Goal: Transaction & Acquisition: Purchase product/service

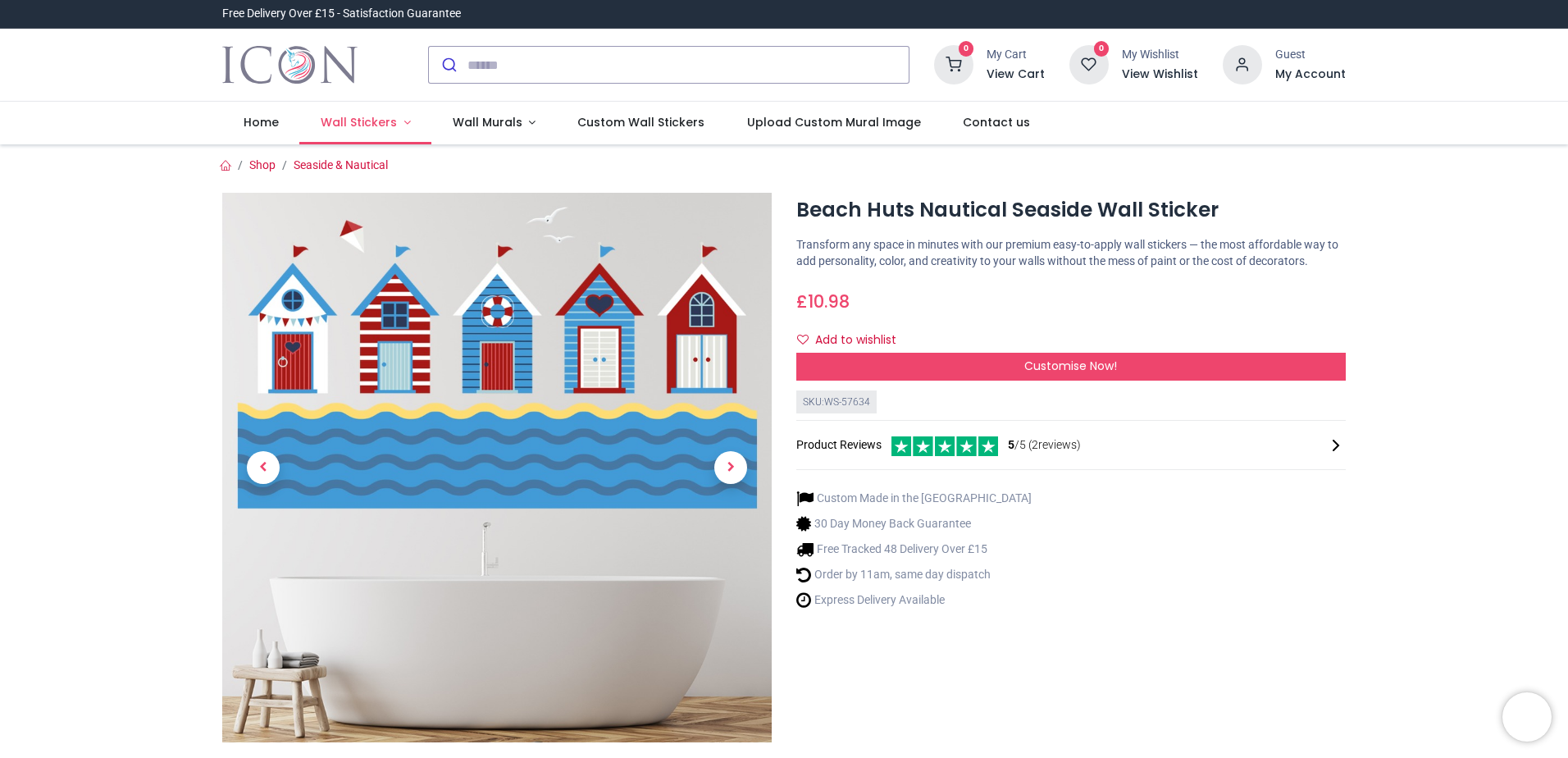
click at [365, 119] on span "Wall Stickers" at bounding box center [358, 122] width 77 height 17
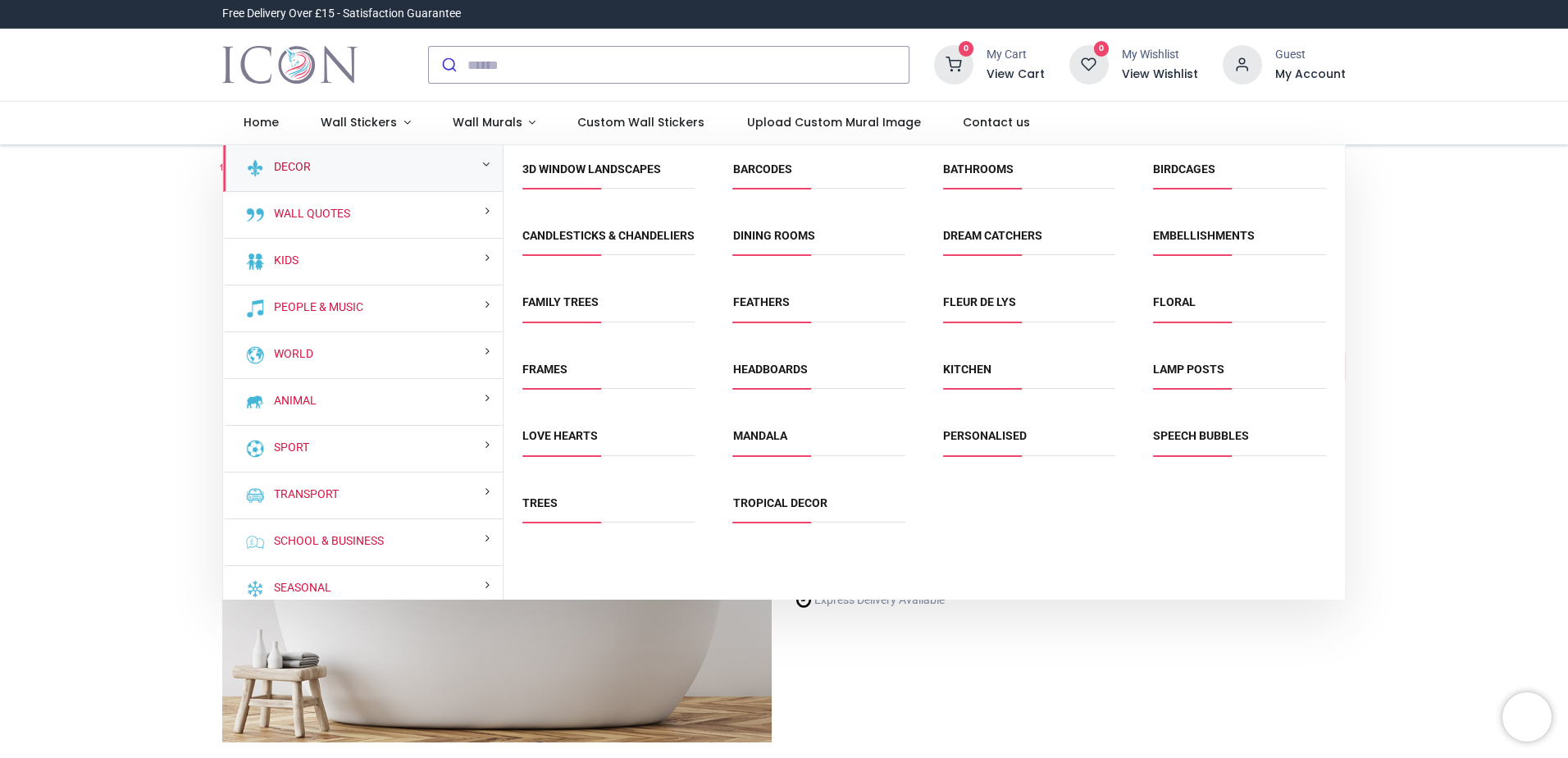
click at [289, 169] on link "Decor" at bounding box center [289, 167] width 43 height 17
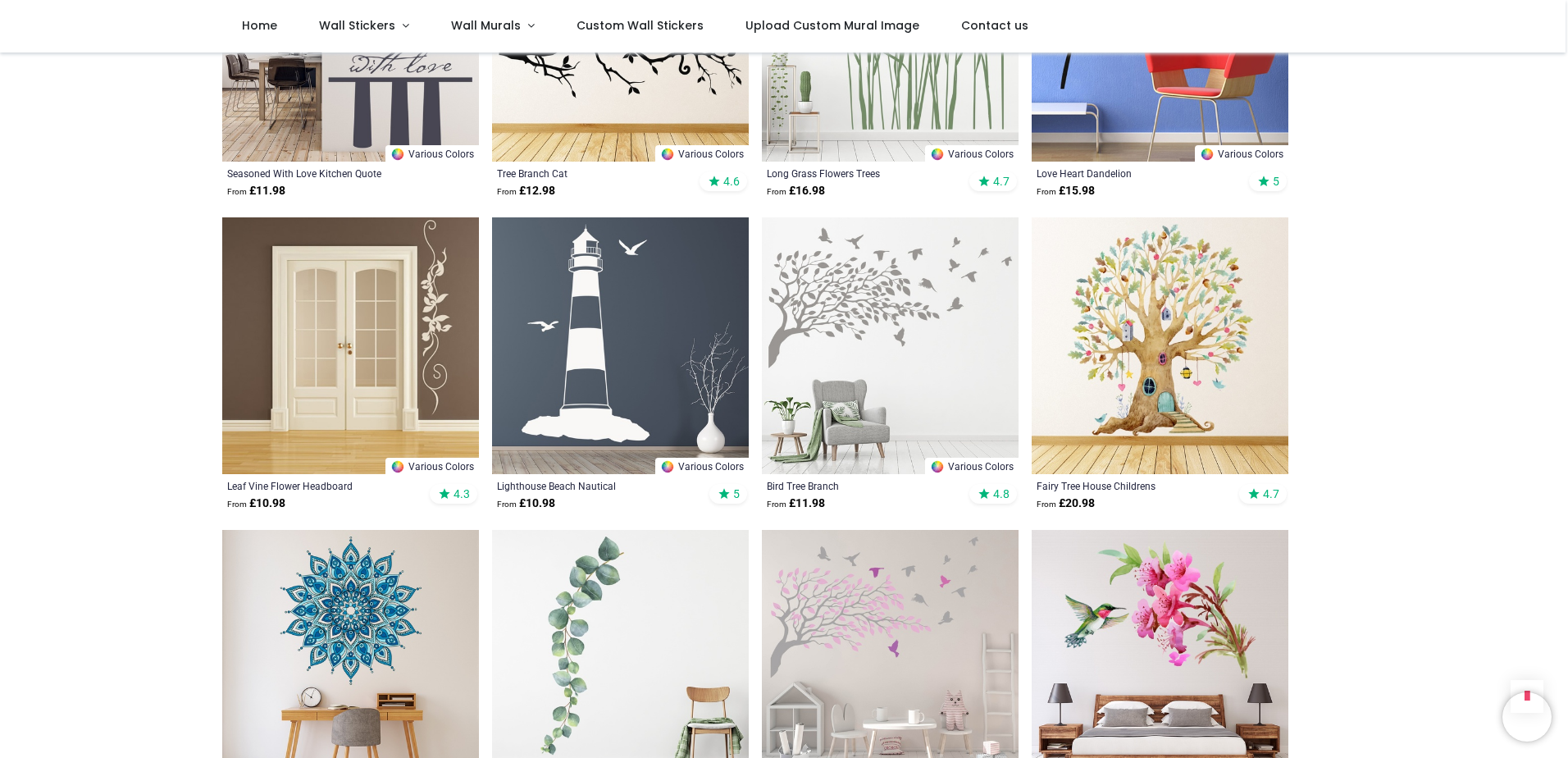
scroll to position [1454, 0]
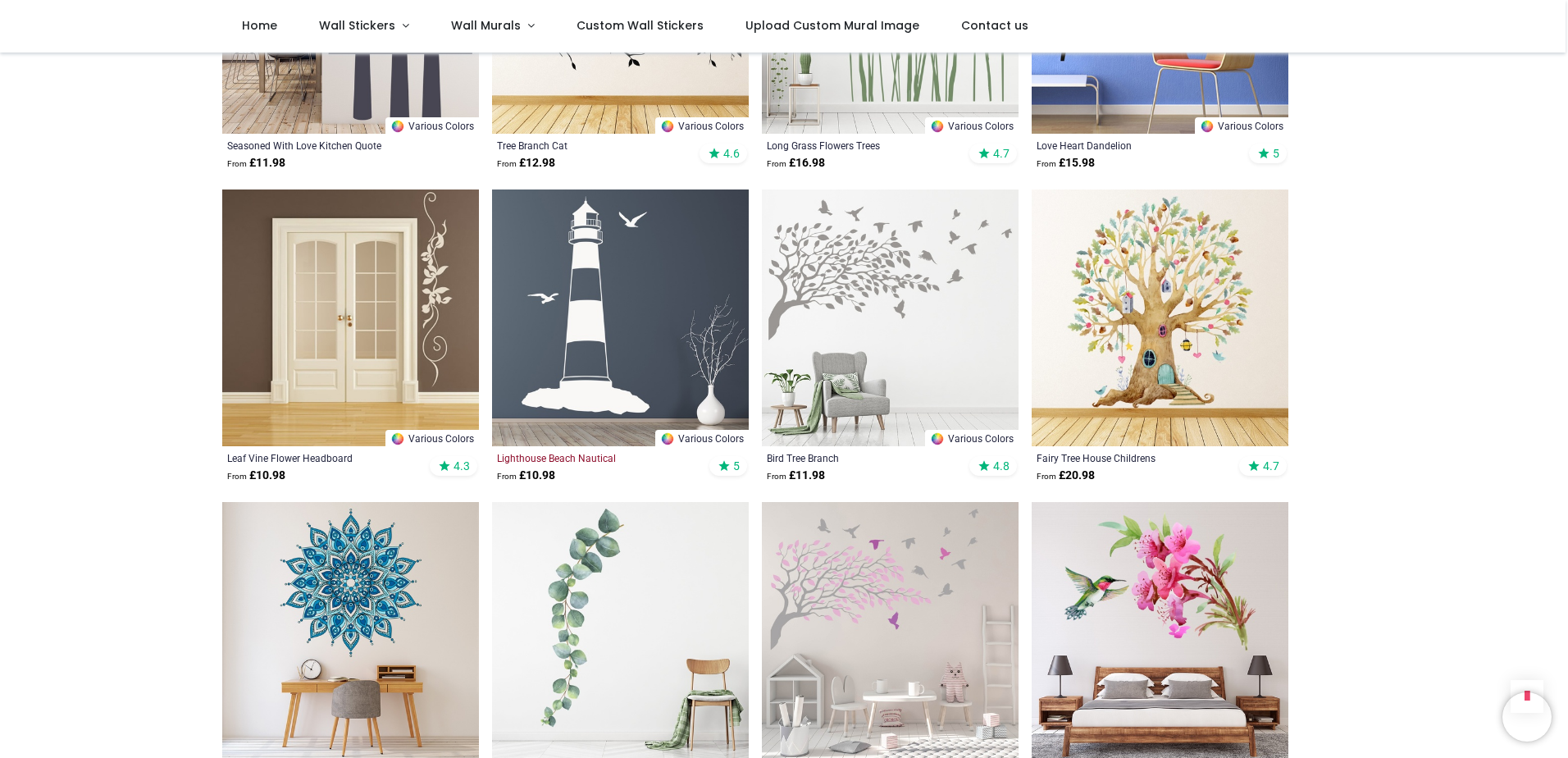
click at [597, 454] on div "Lighthouse Beach Nautical" at bounding box center [596, 458] width 198 height 13
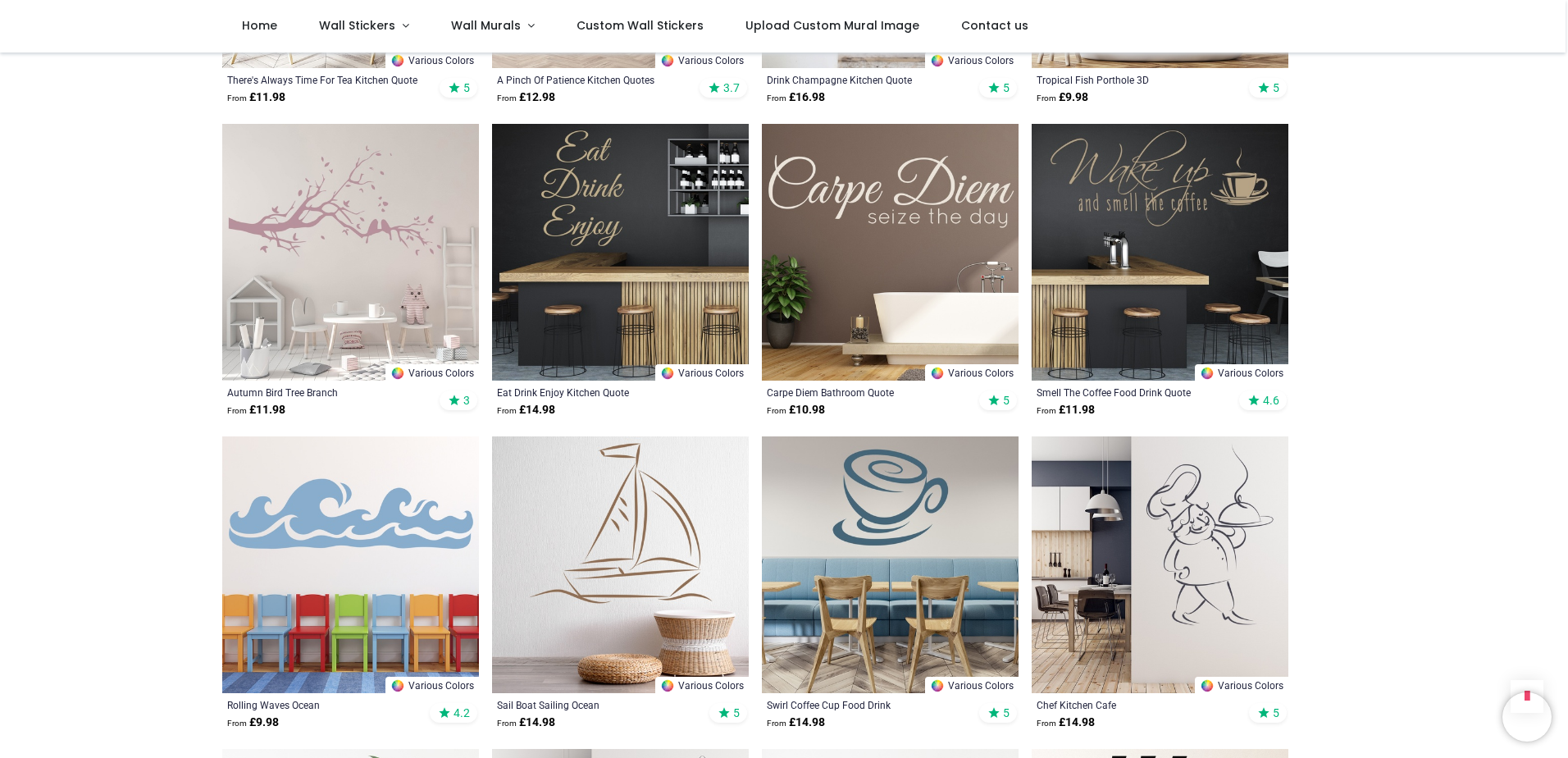
scroll to position [3424, 0]
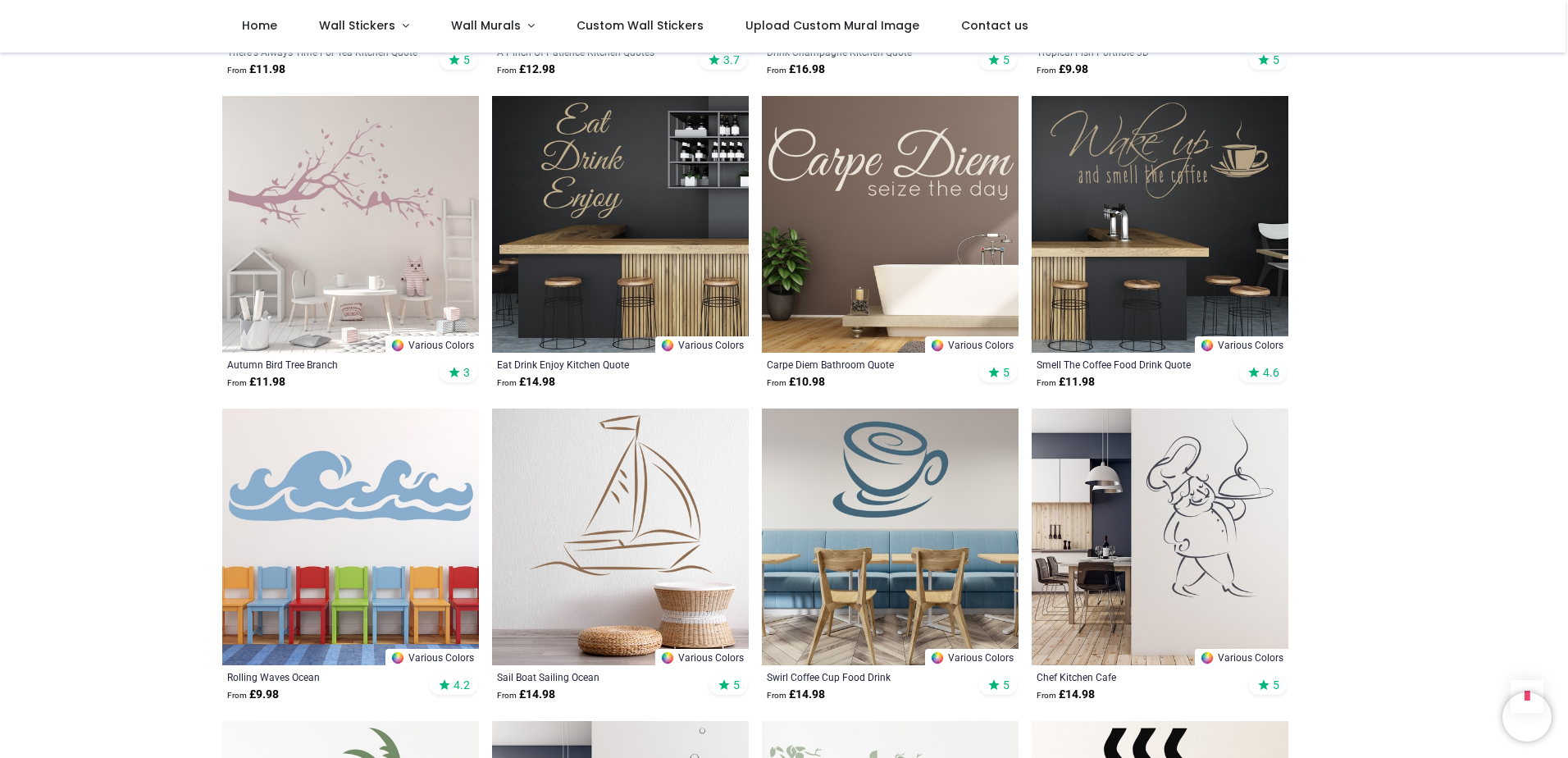
click at [316, 496] on img at bounding box center [351, 537] width 257 height 257
click at [332, 479] on img at bounding box center [351, 537] width 257 height 257
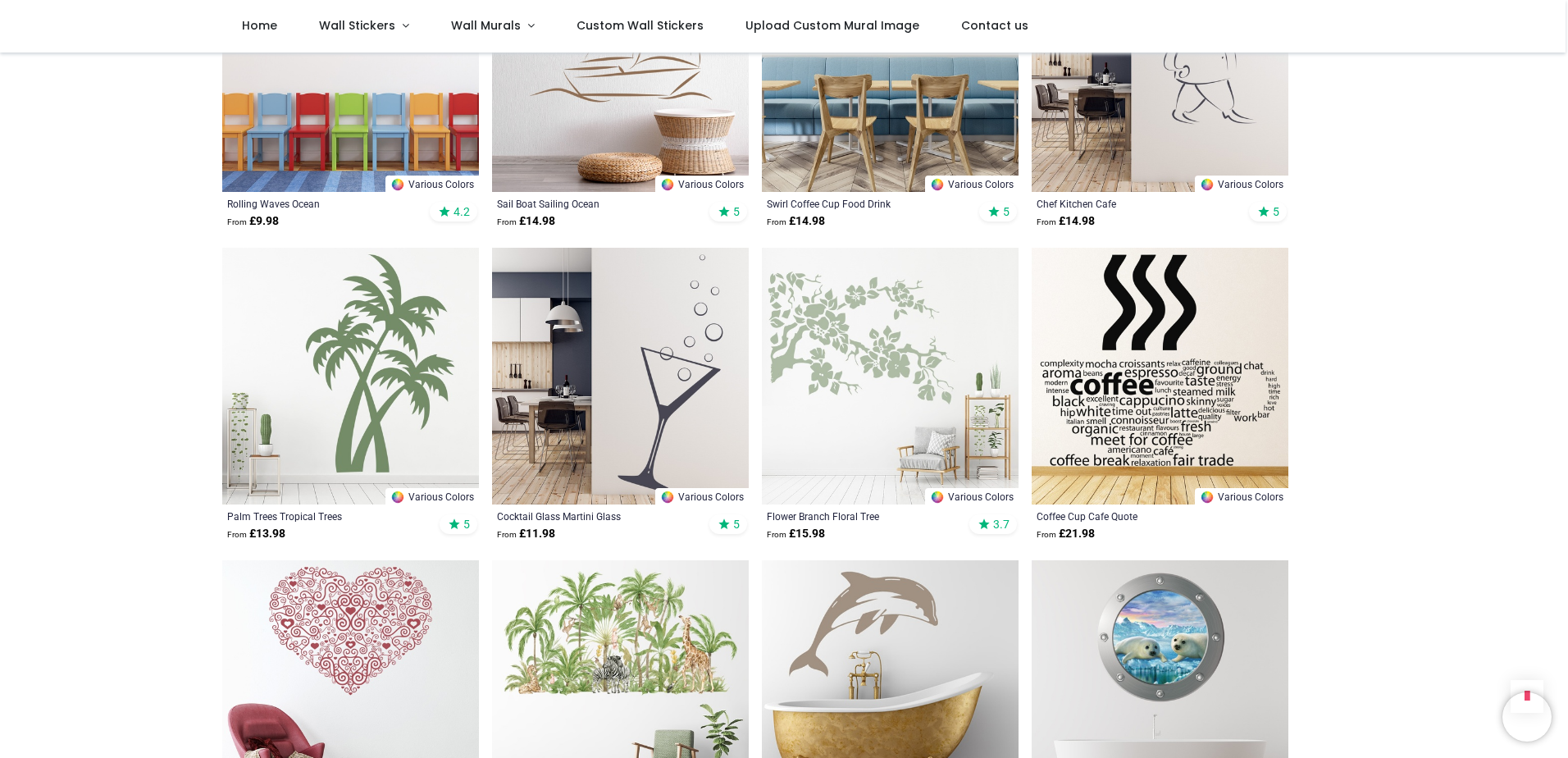
scroll to position [3998, 0]
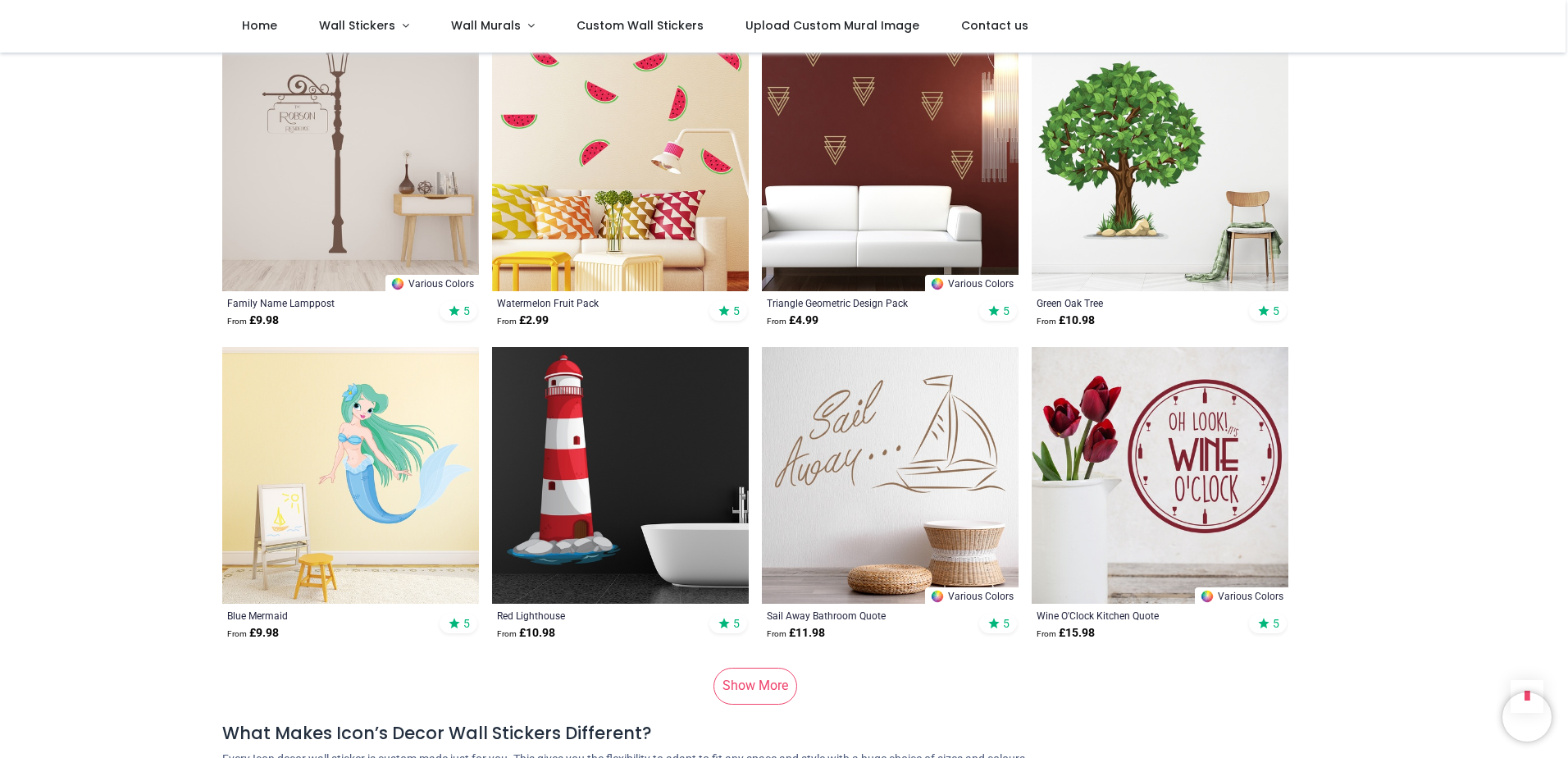
scroll to position [6377, 0]
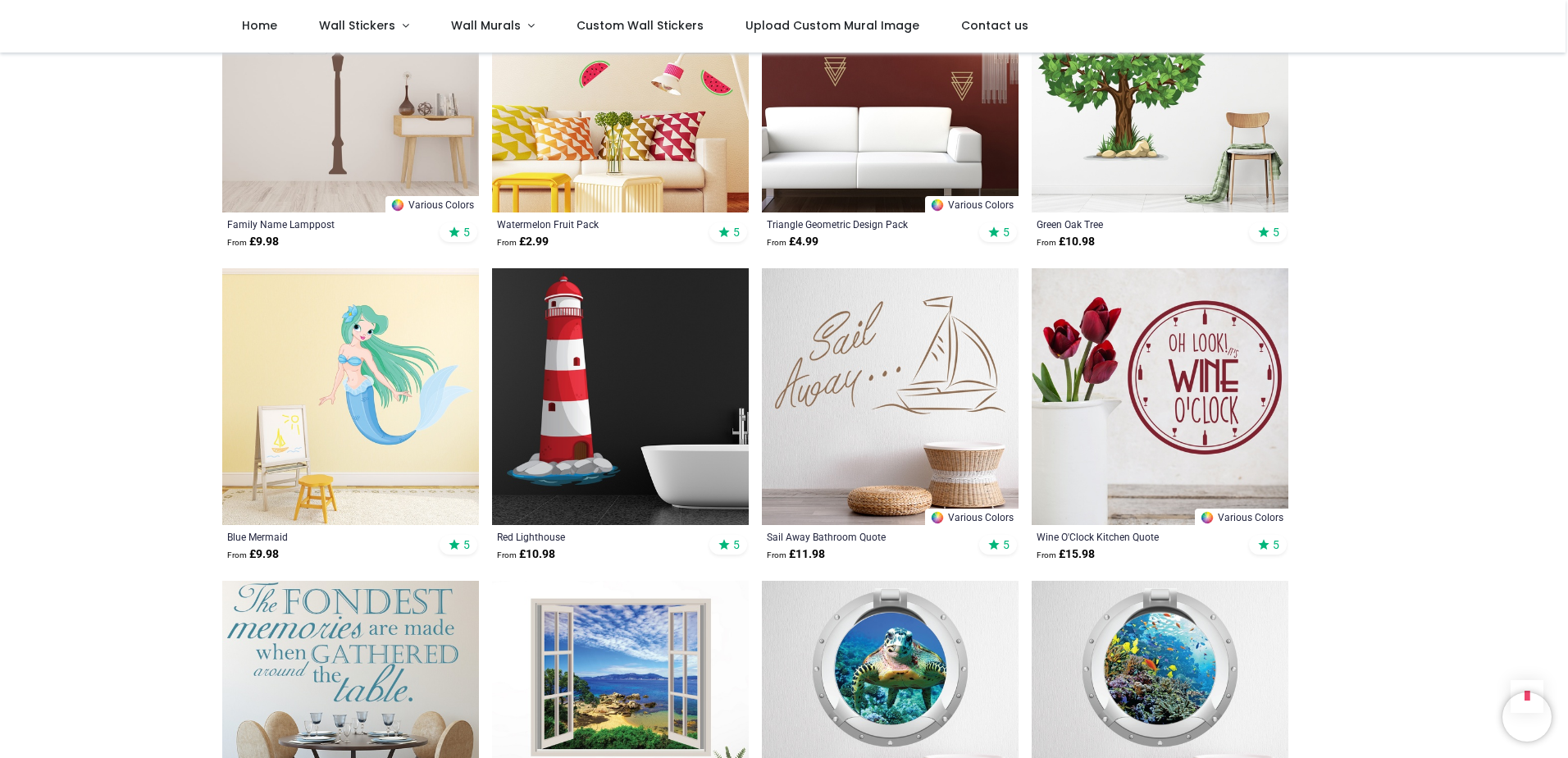
click at [624, 406] on img at bounding box center [620, 397] width 257 height 257
click at [586, 386] on img at bounding box center [620, 397] width 257 height 257
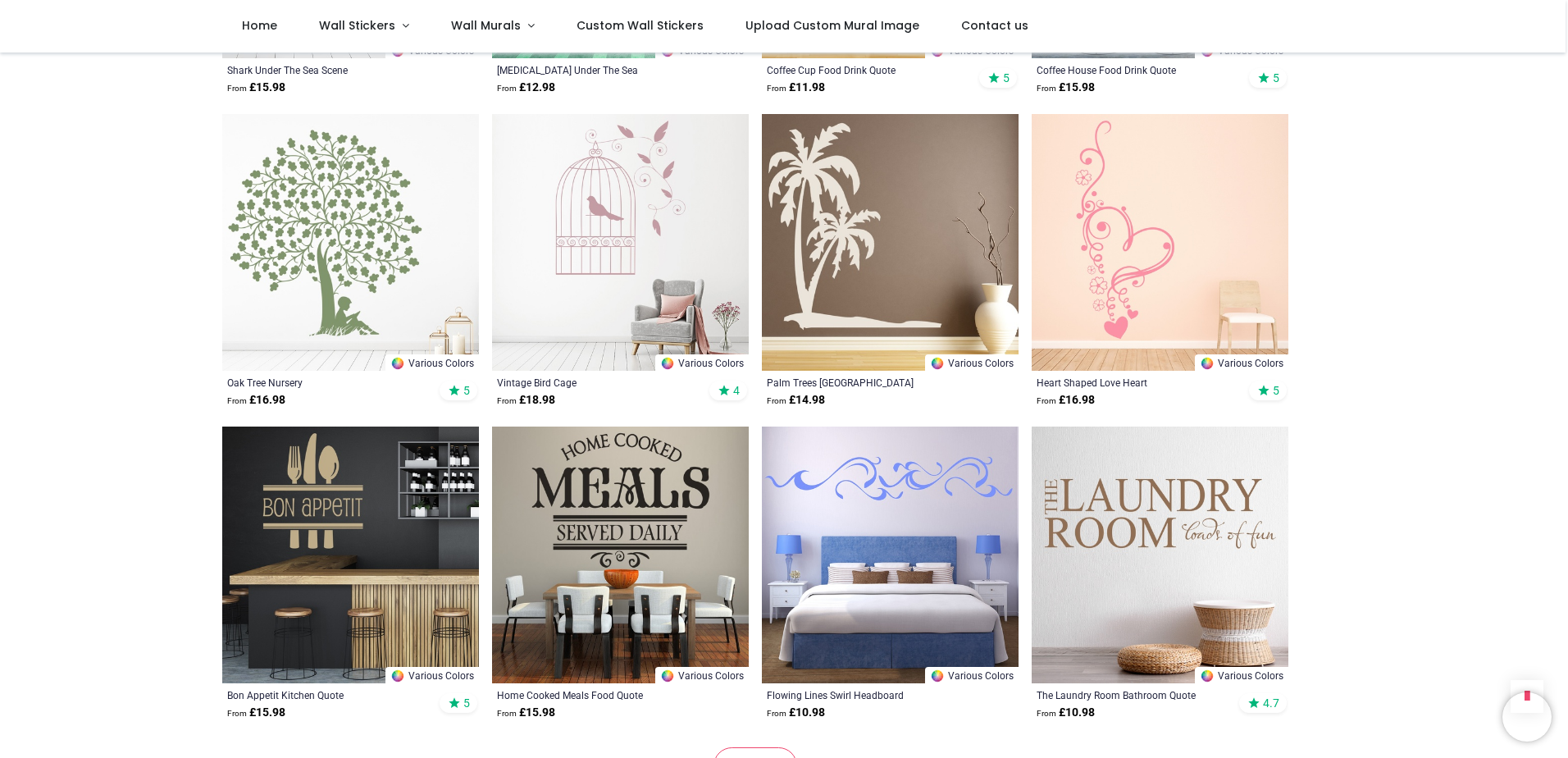
scroll to position [8429, 0]
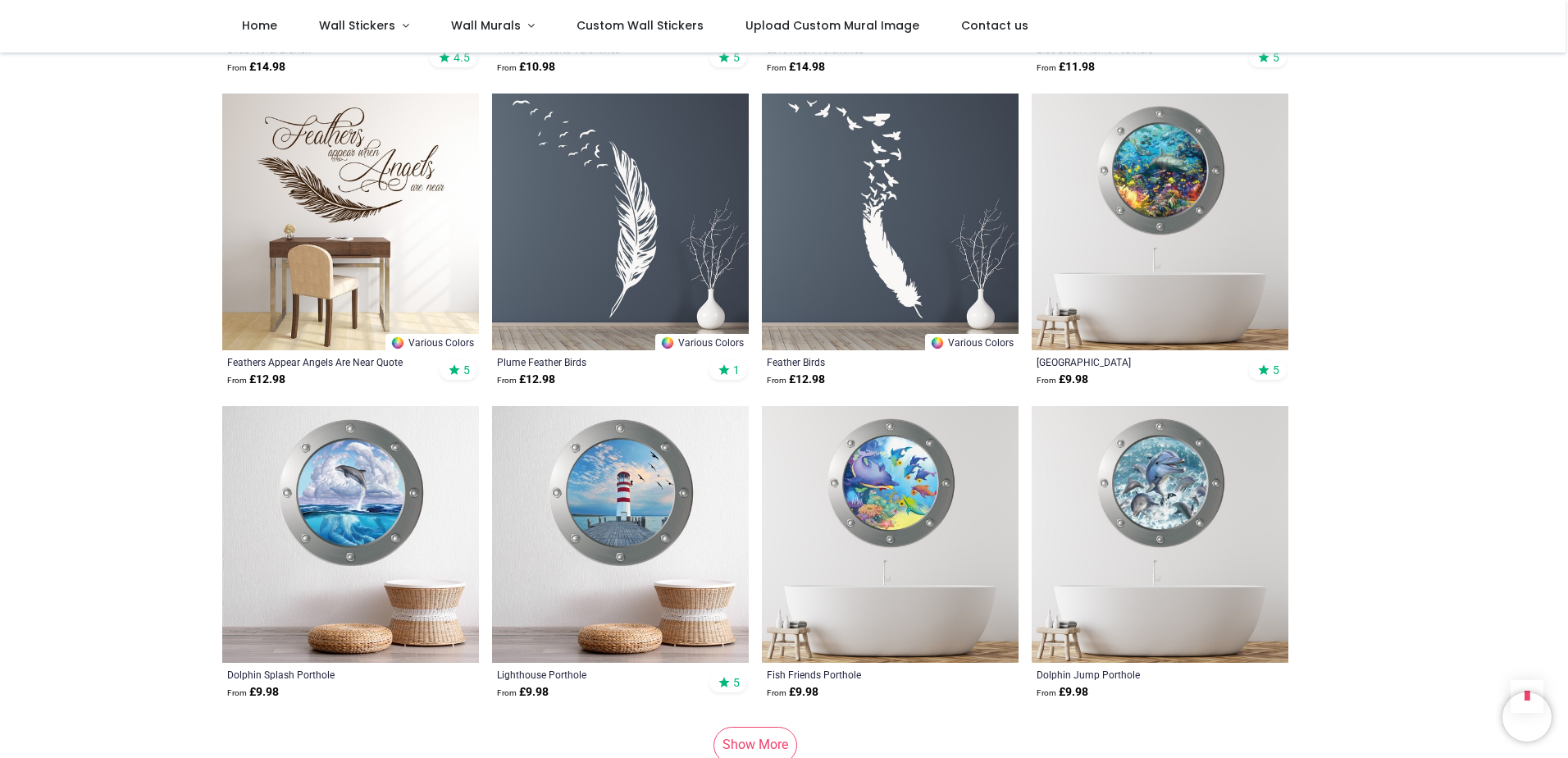
scroll to position [10644, 0]
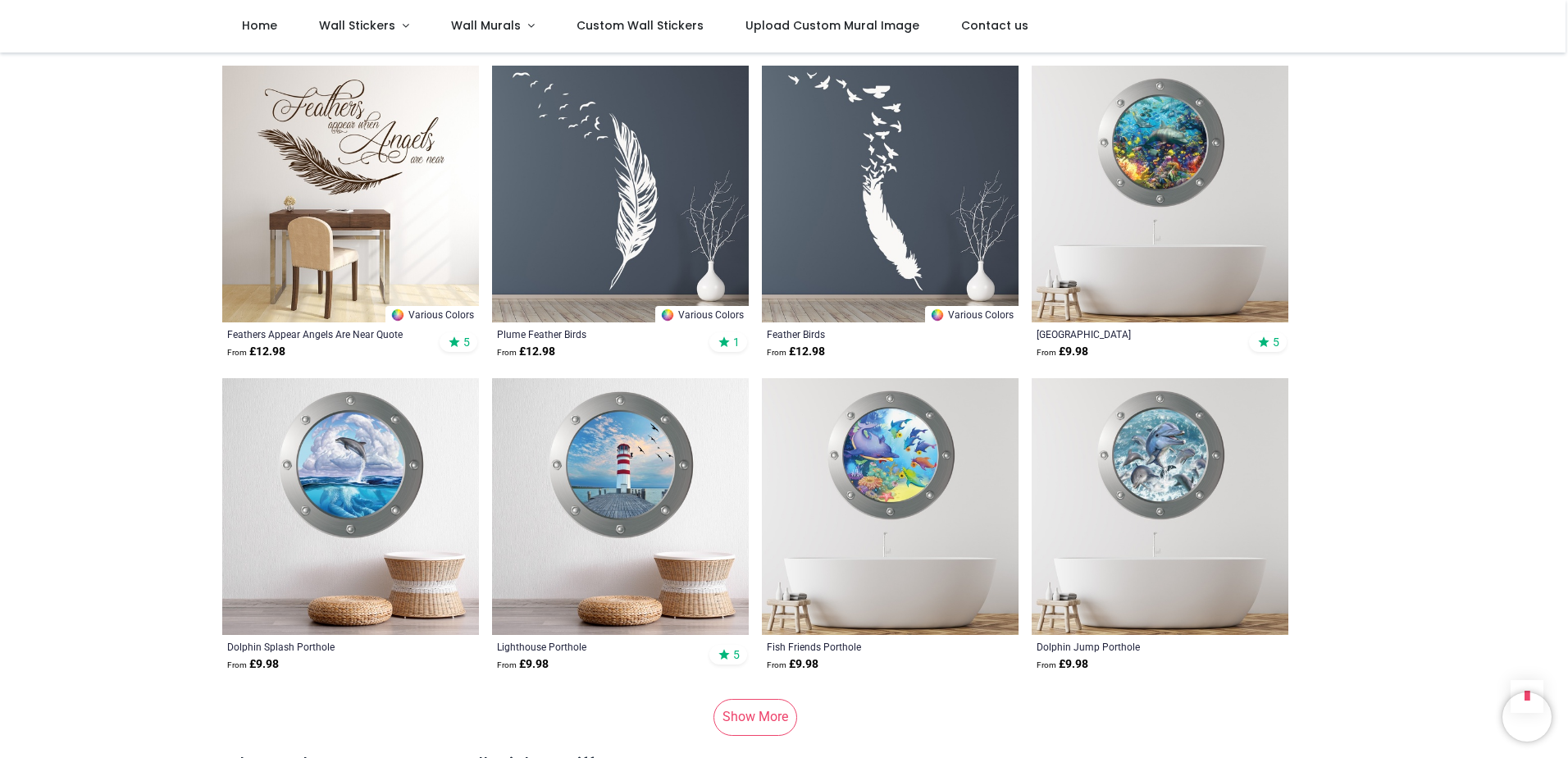
click at [630, 445] on img at bounding box center [620, 507] width 257 height 257
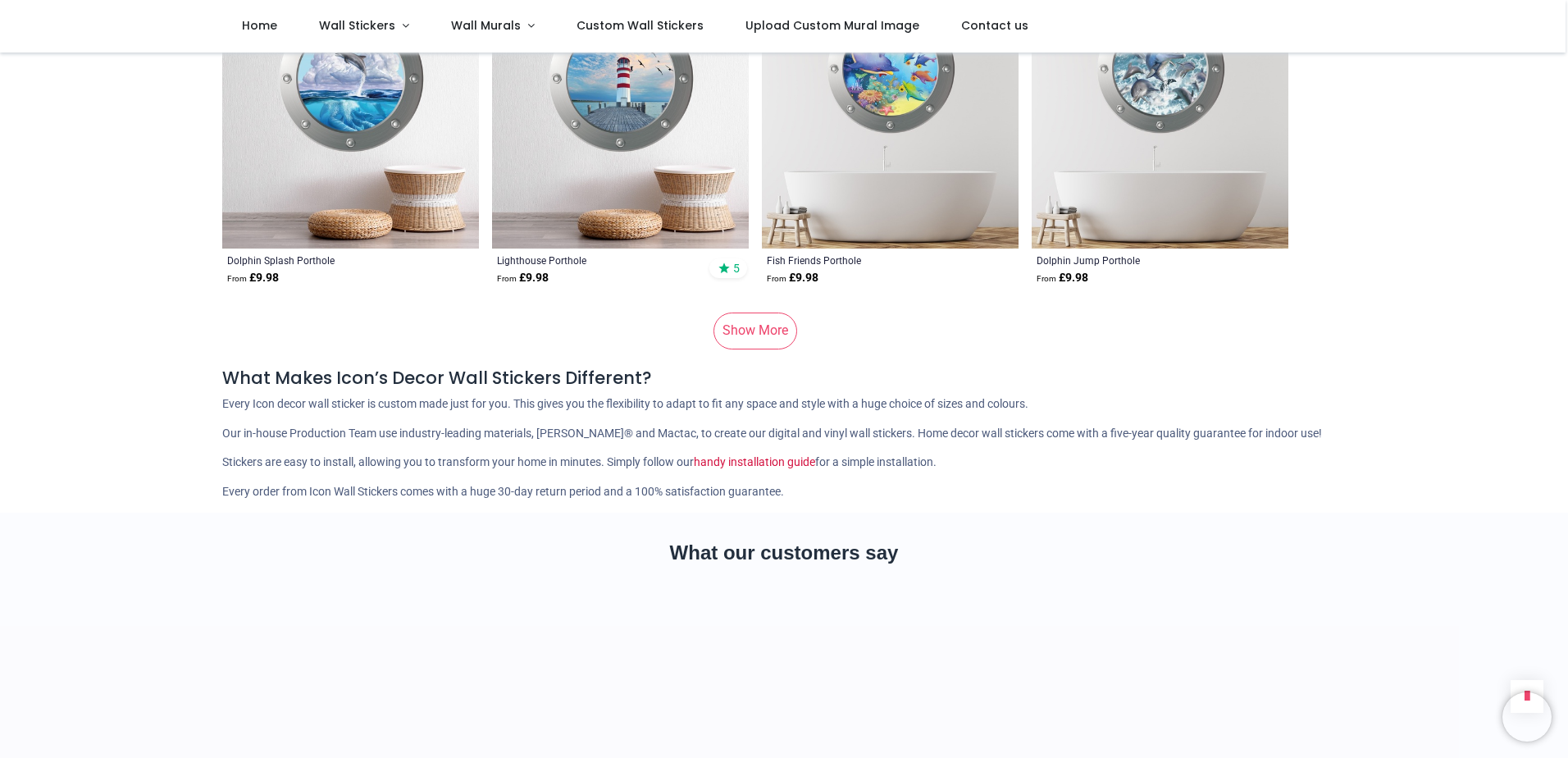
scroll to position [11054, 0]
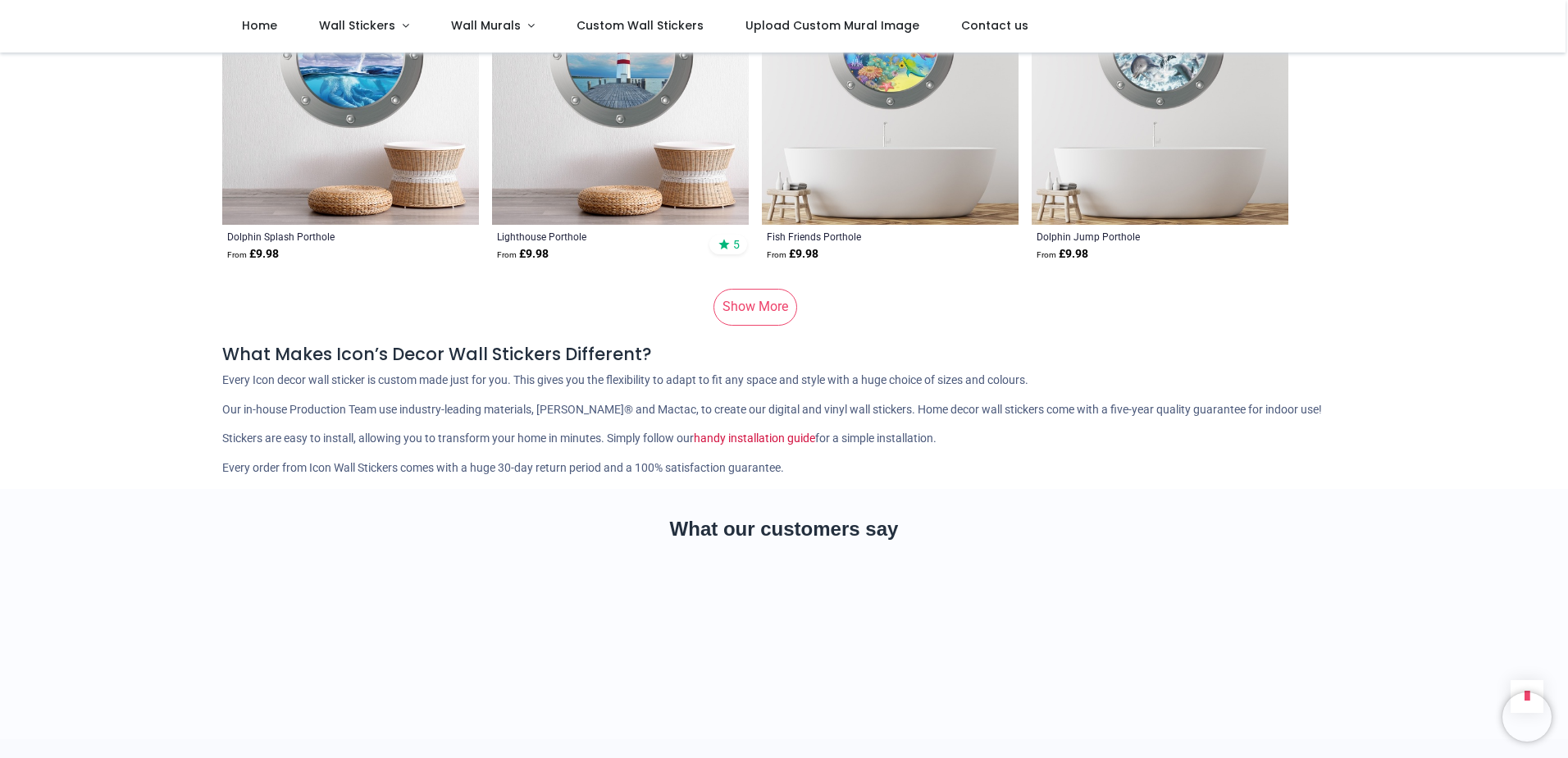
click at [760, 289] on link "Show More" at bounding box center [755, 306] width 84 height 36
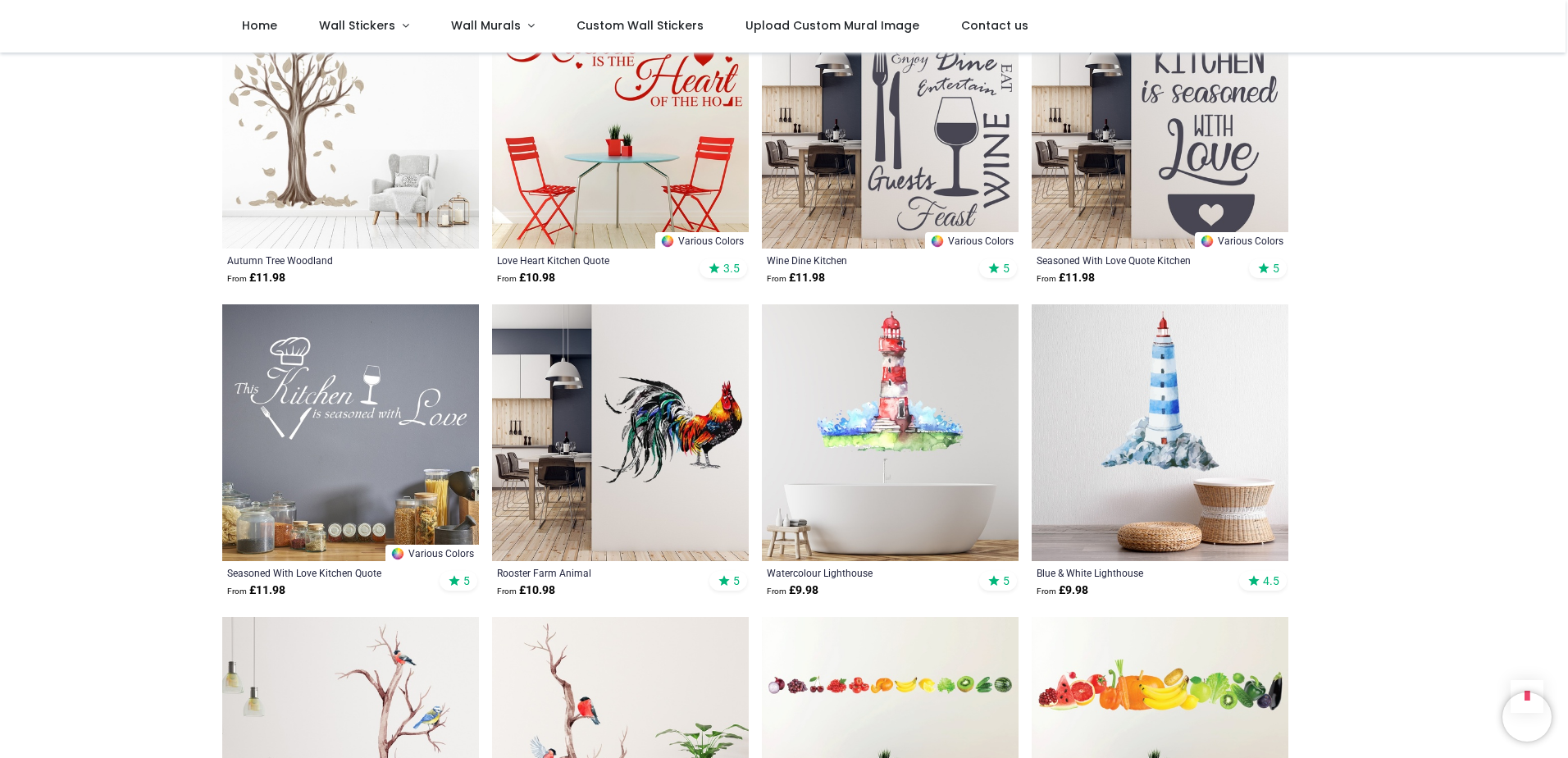
scroll to position [12859, 0]
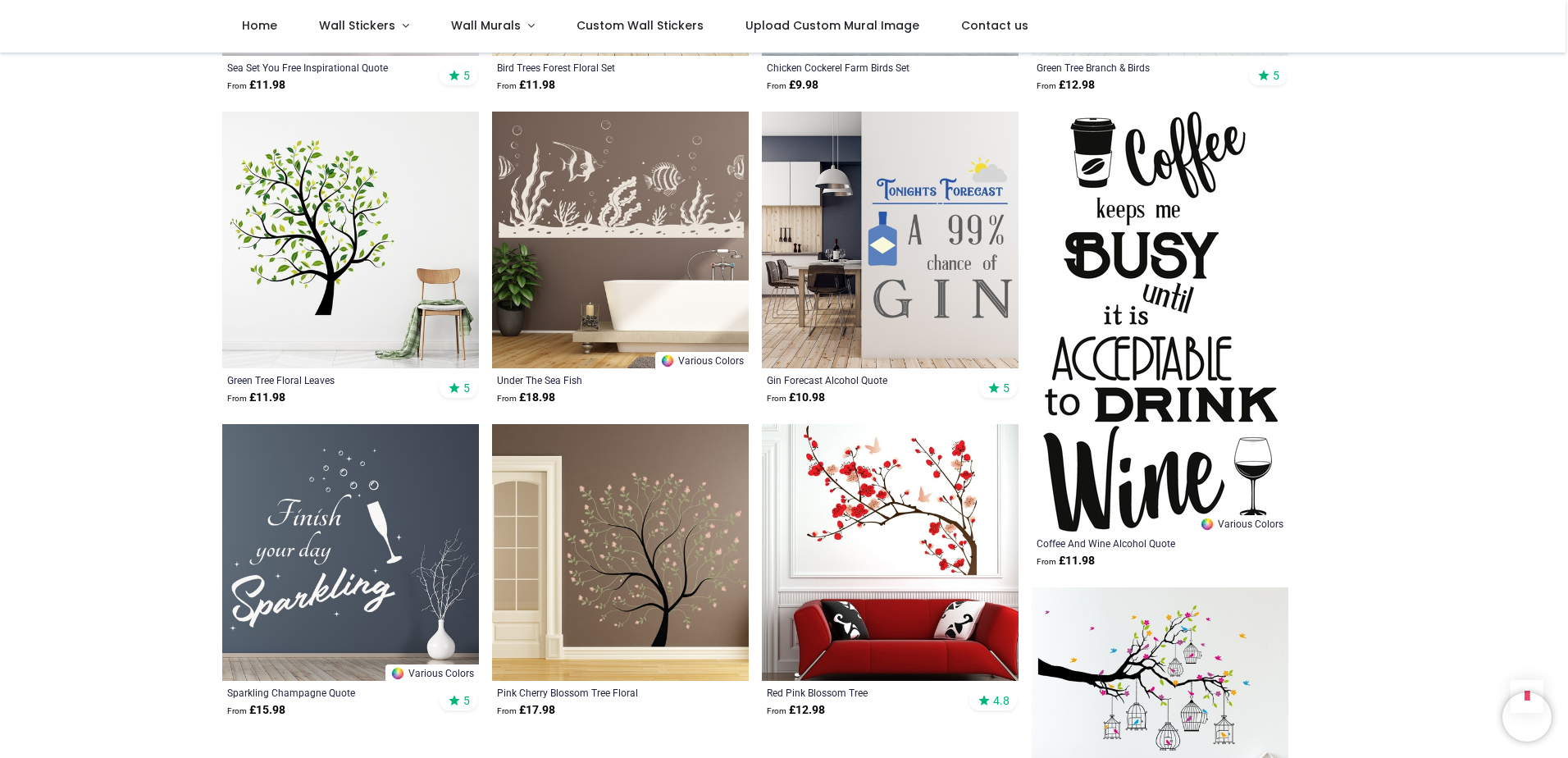
scroll to position [14992, 0]
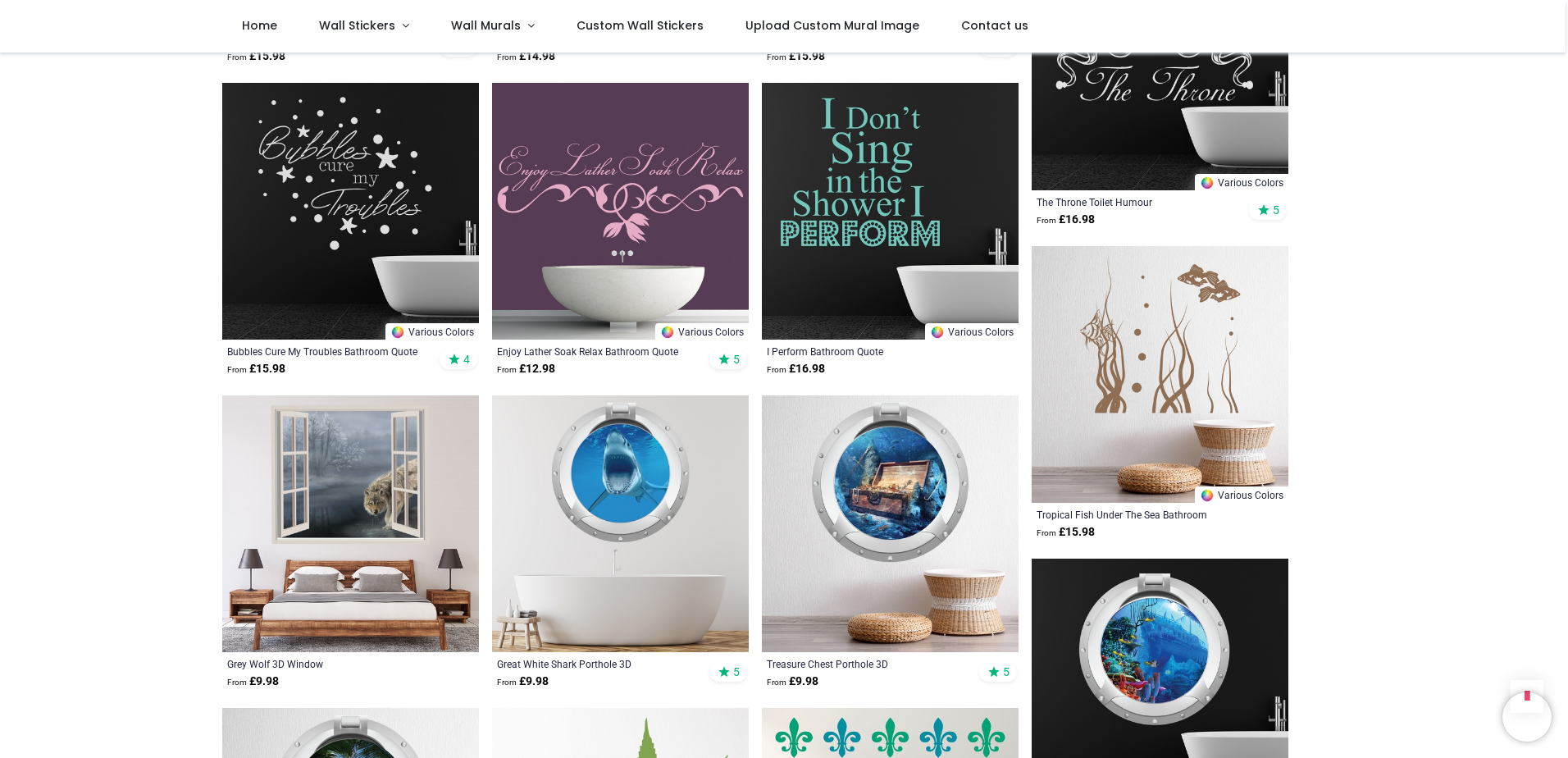
scroll to position [17535, 0]
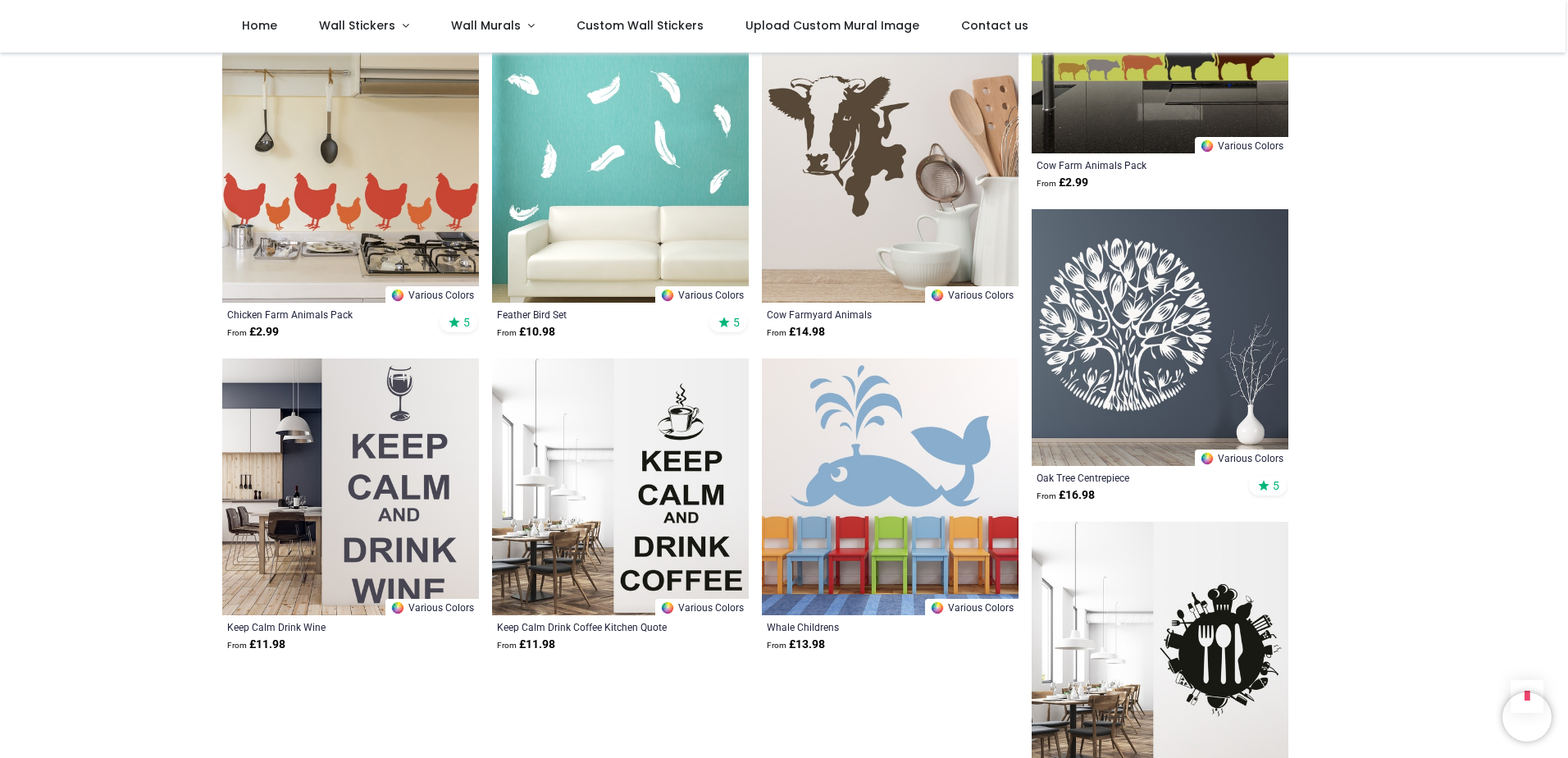
scroll to position [19423, 0]
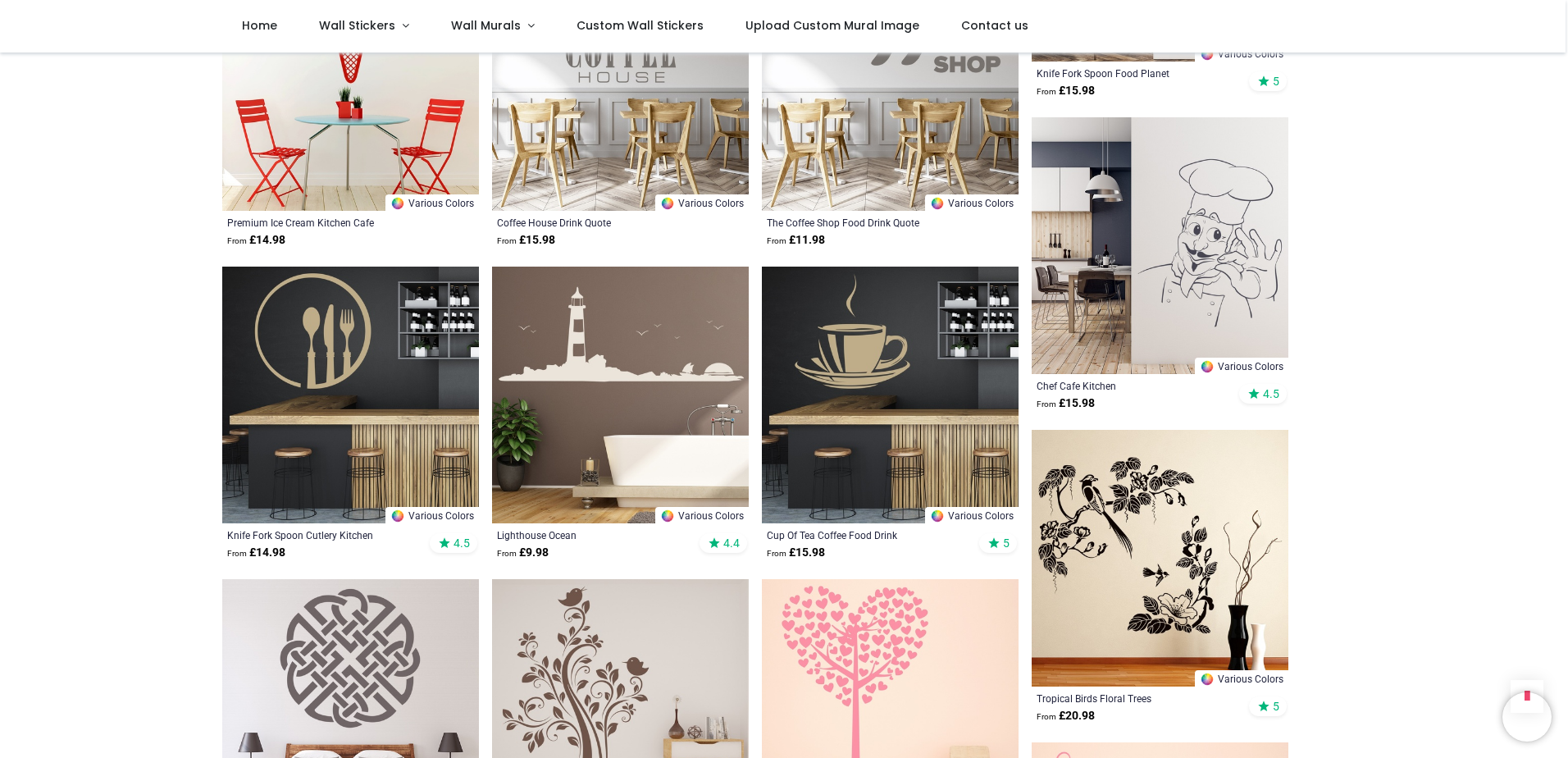
scroll to position [20161, 0]
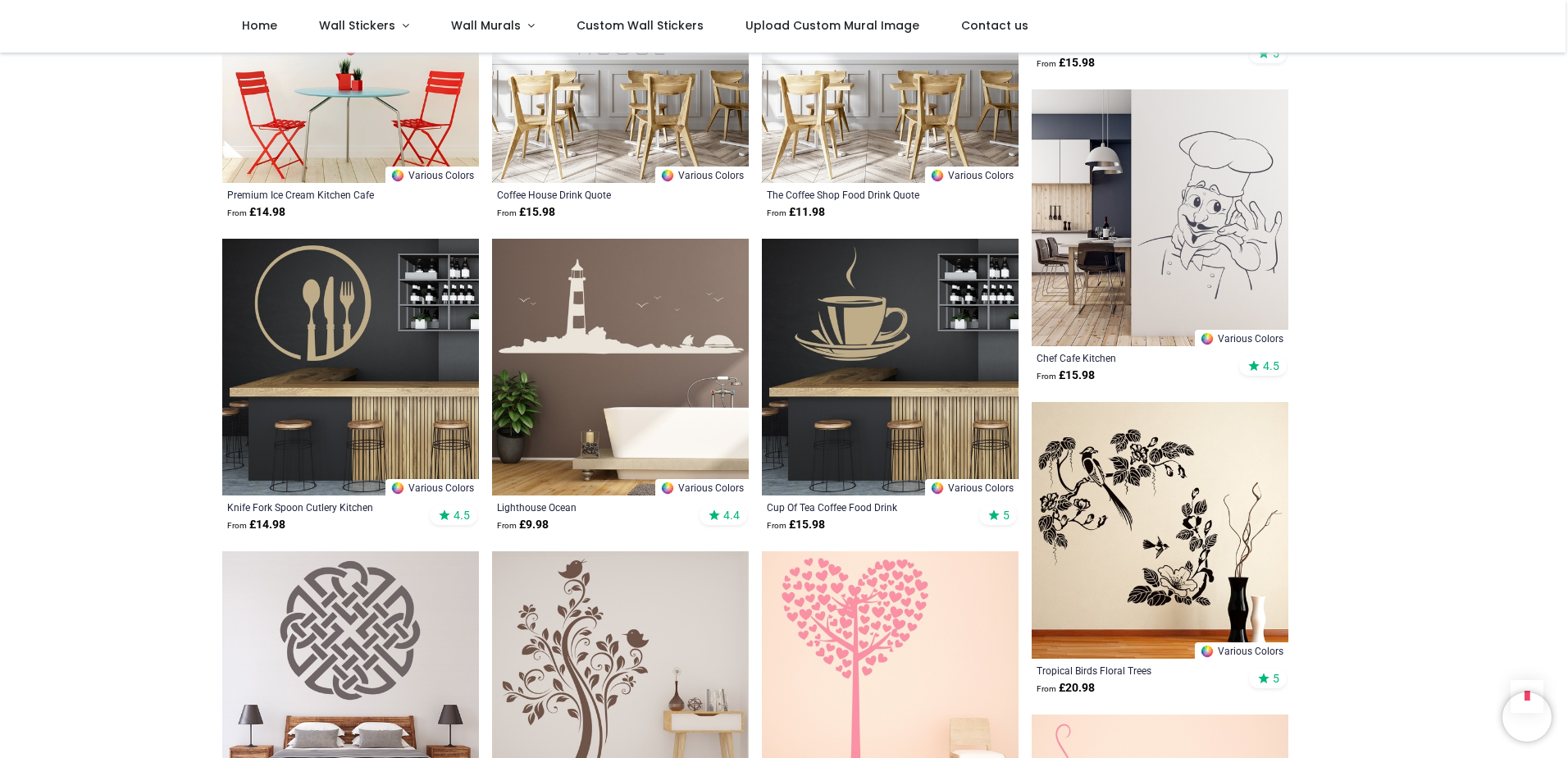
click at [644, 333] on img at bounding box center [620, 367] width 257 height 257
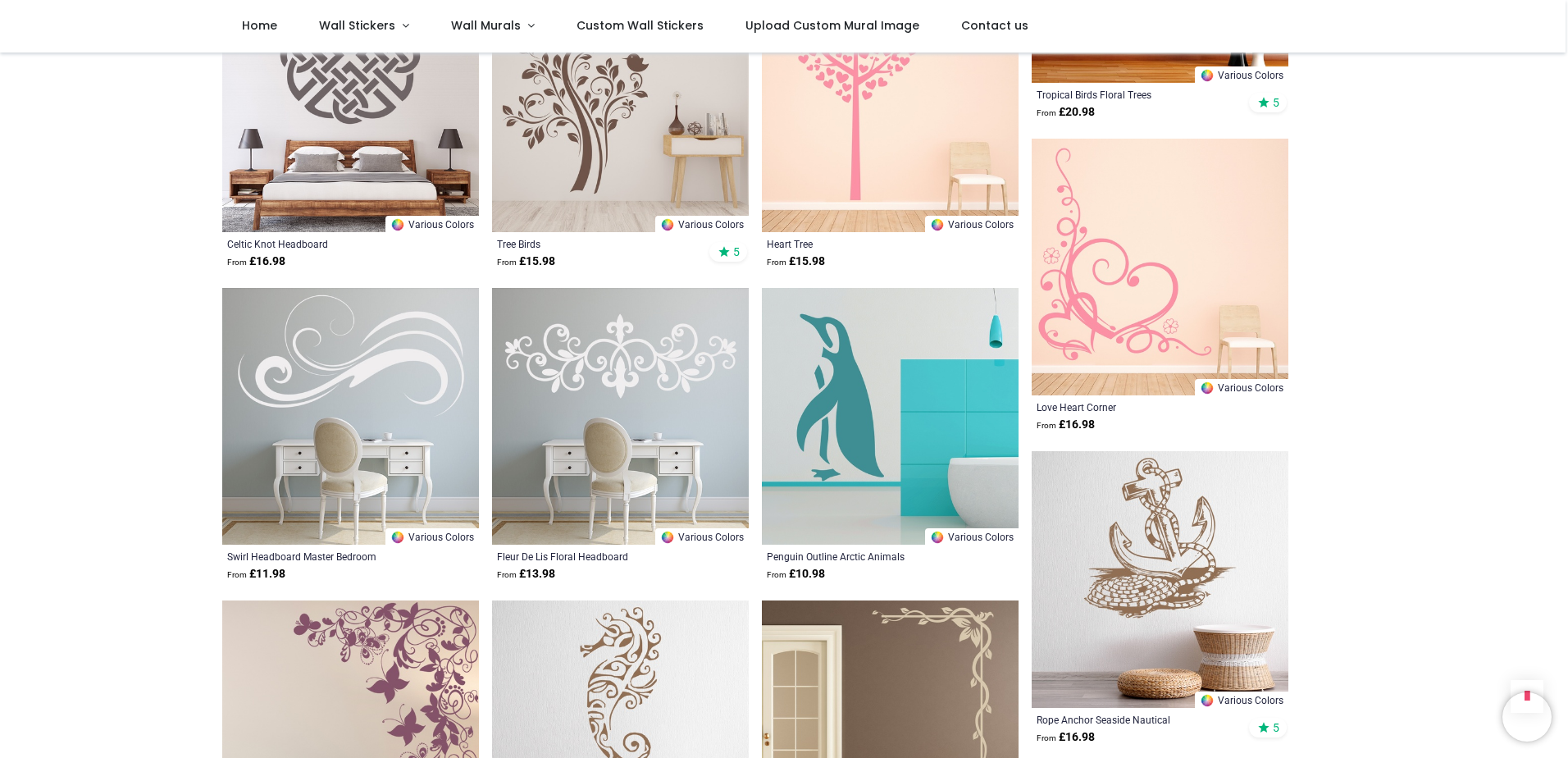
scroll to position [20735, 0]
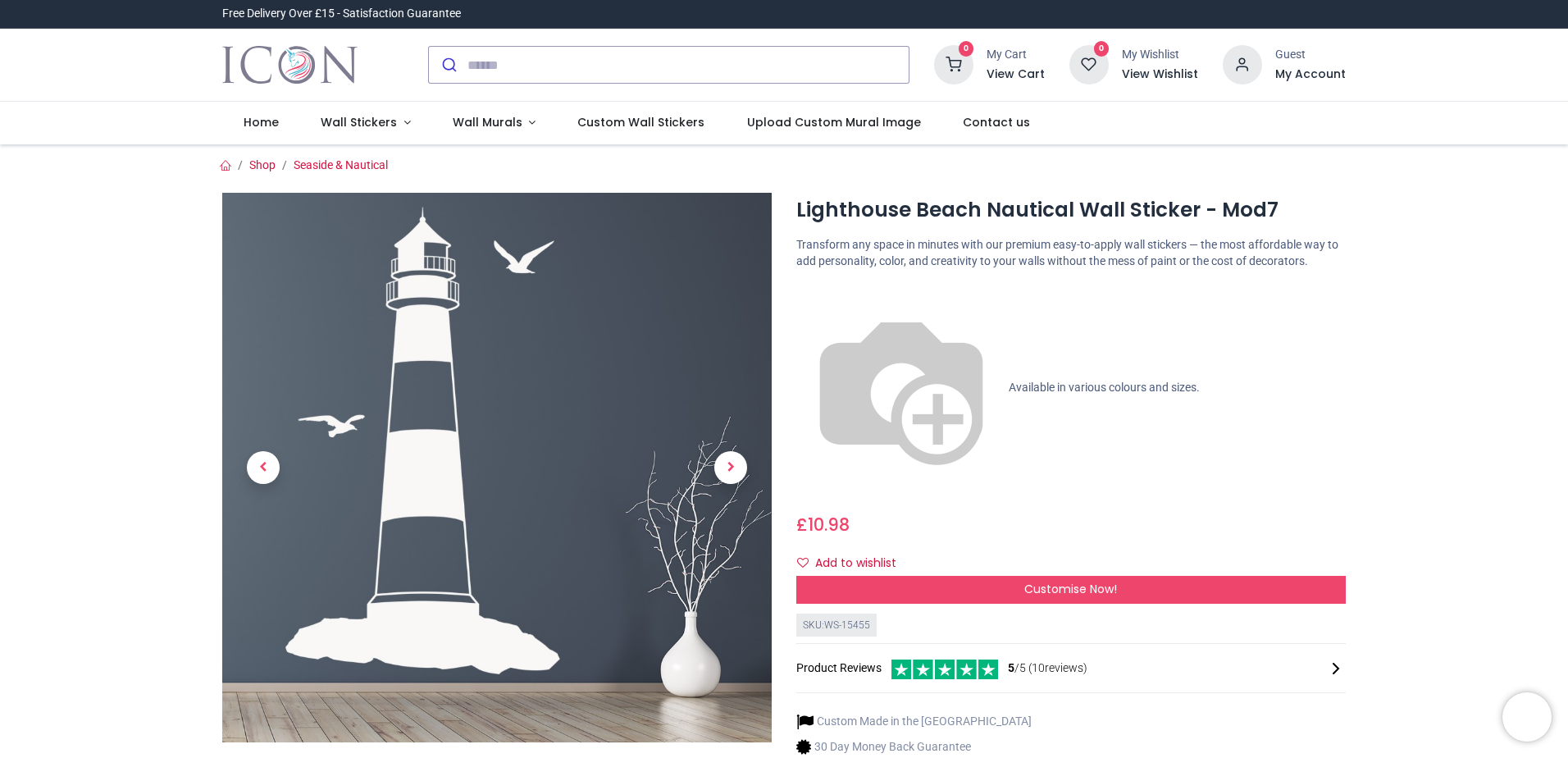
click at [1008, 379] on span "Available in various colours and sizes." at bounding box center [1103, 386] width 191 height 13
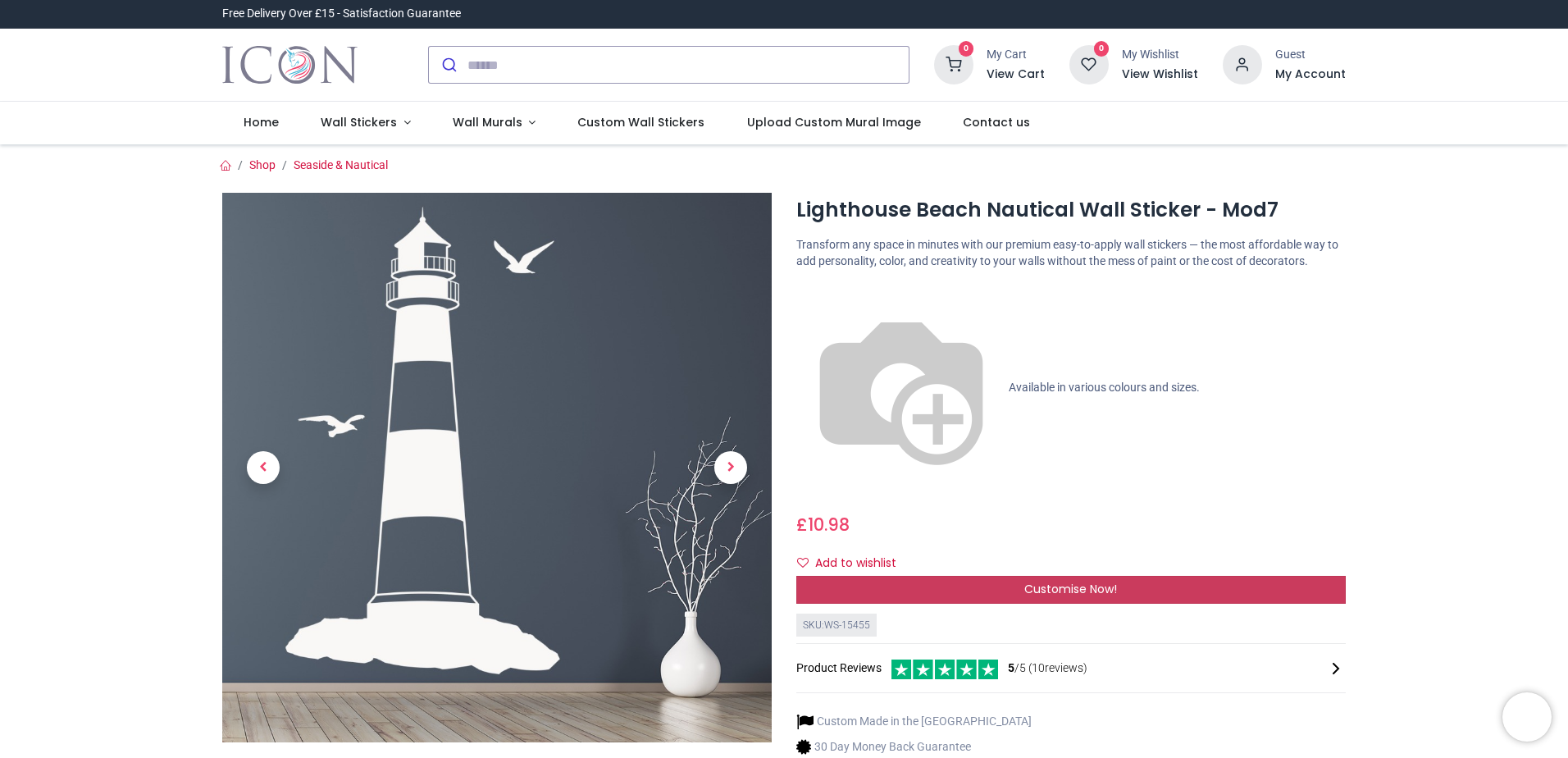
click at [898, 576] on div "Customise Now!" at bounding box center [1071, 590] width 549 height 28
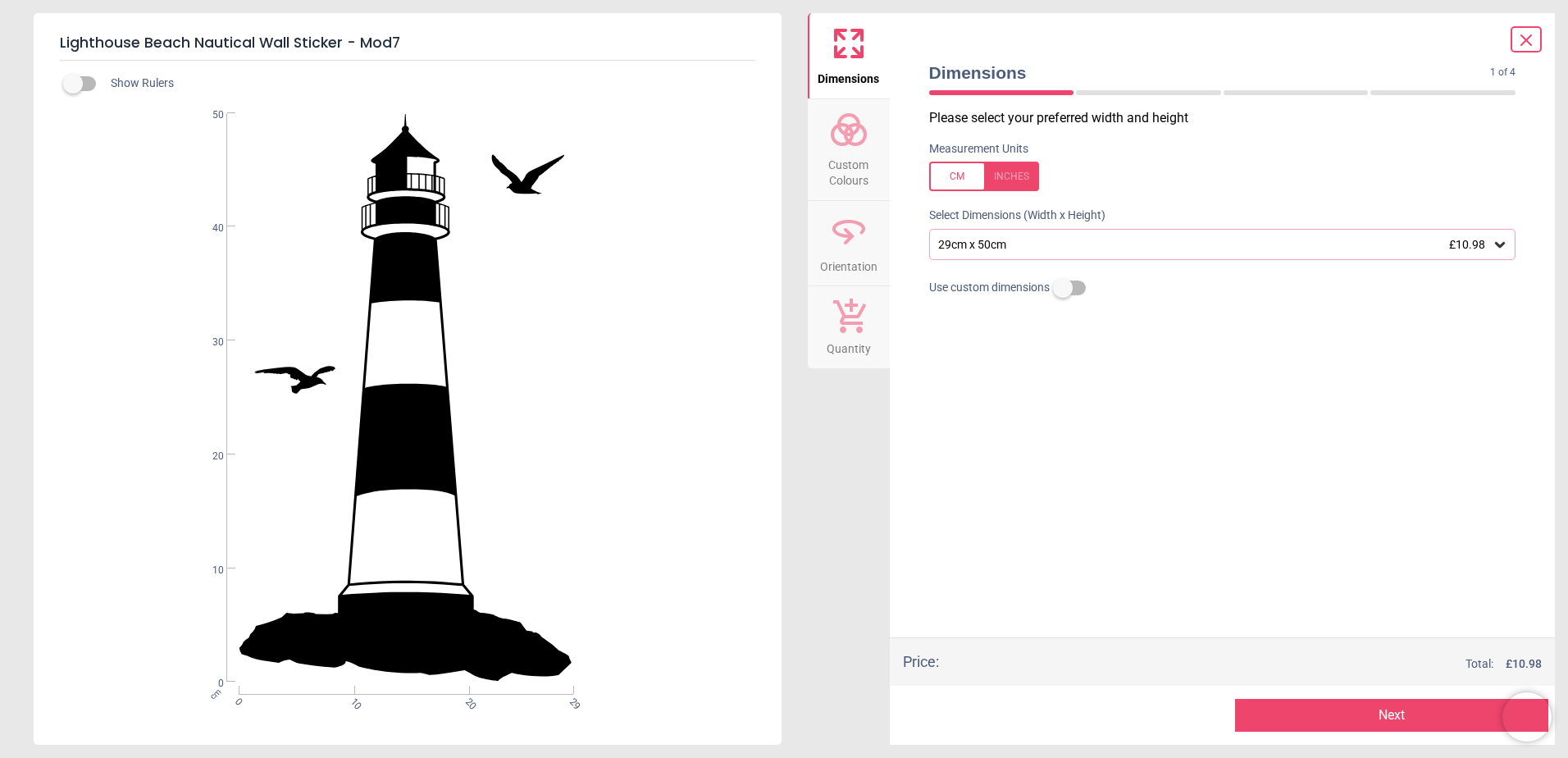
click at [846, 134] on circle at bounding box center [855, 135] width 19 height 19
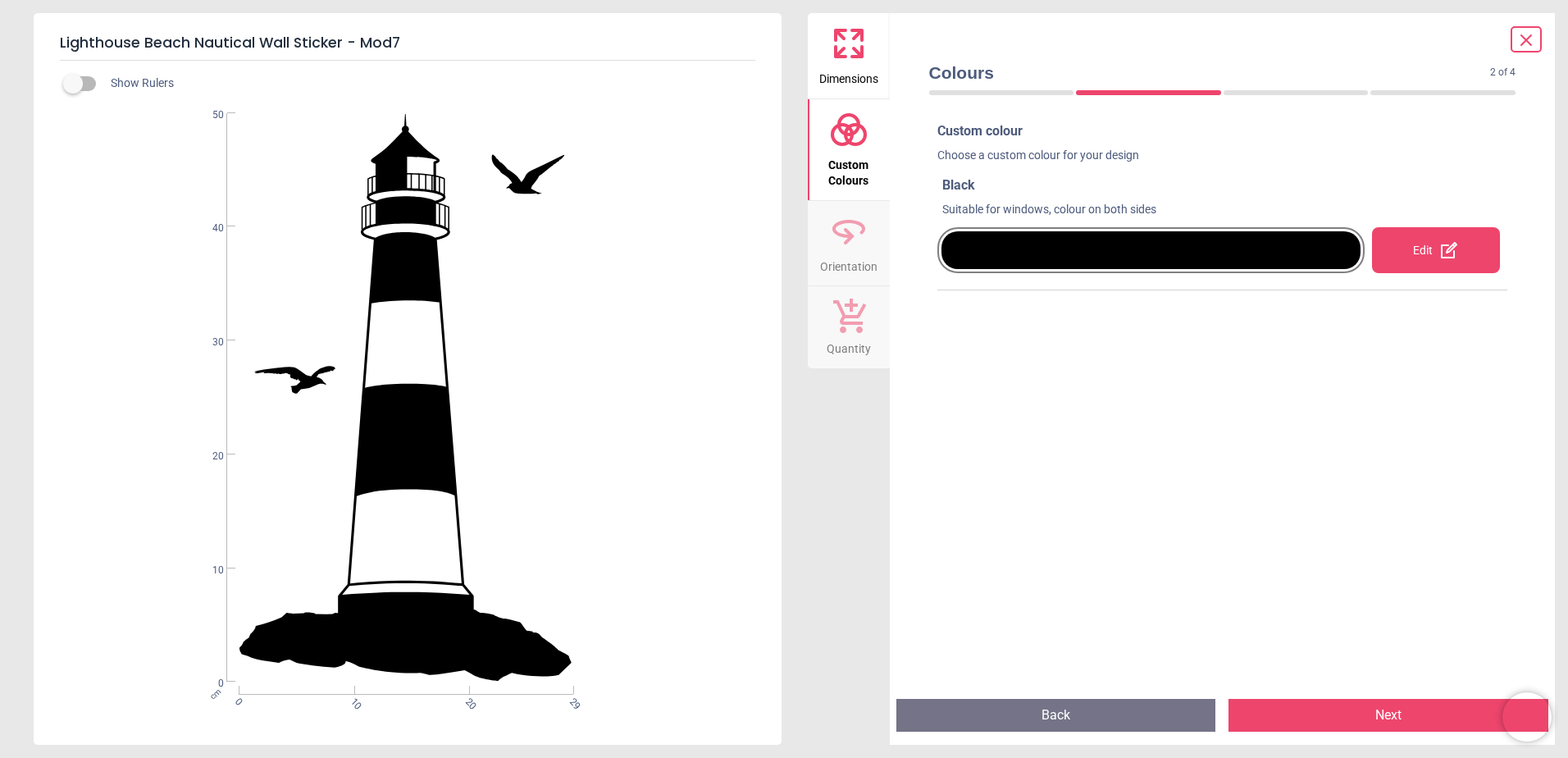
click at [1315, 261] on div at bounding box center [1151, 250] width 420 height 38
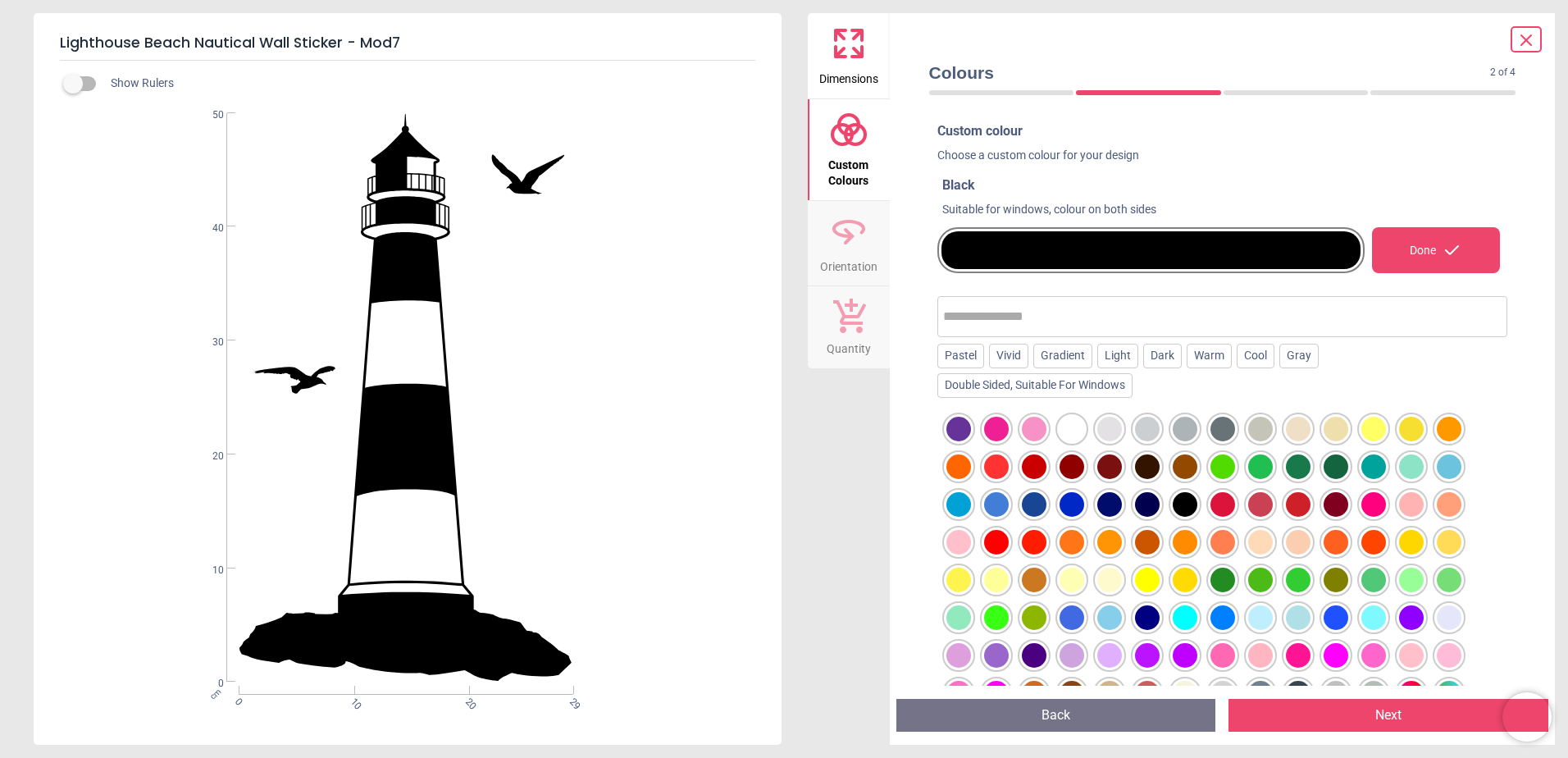
click at [1037, 426] on div at bounding box center [1034, 429] width 25 height 25
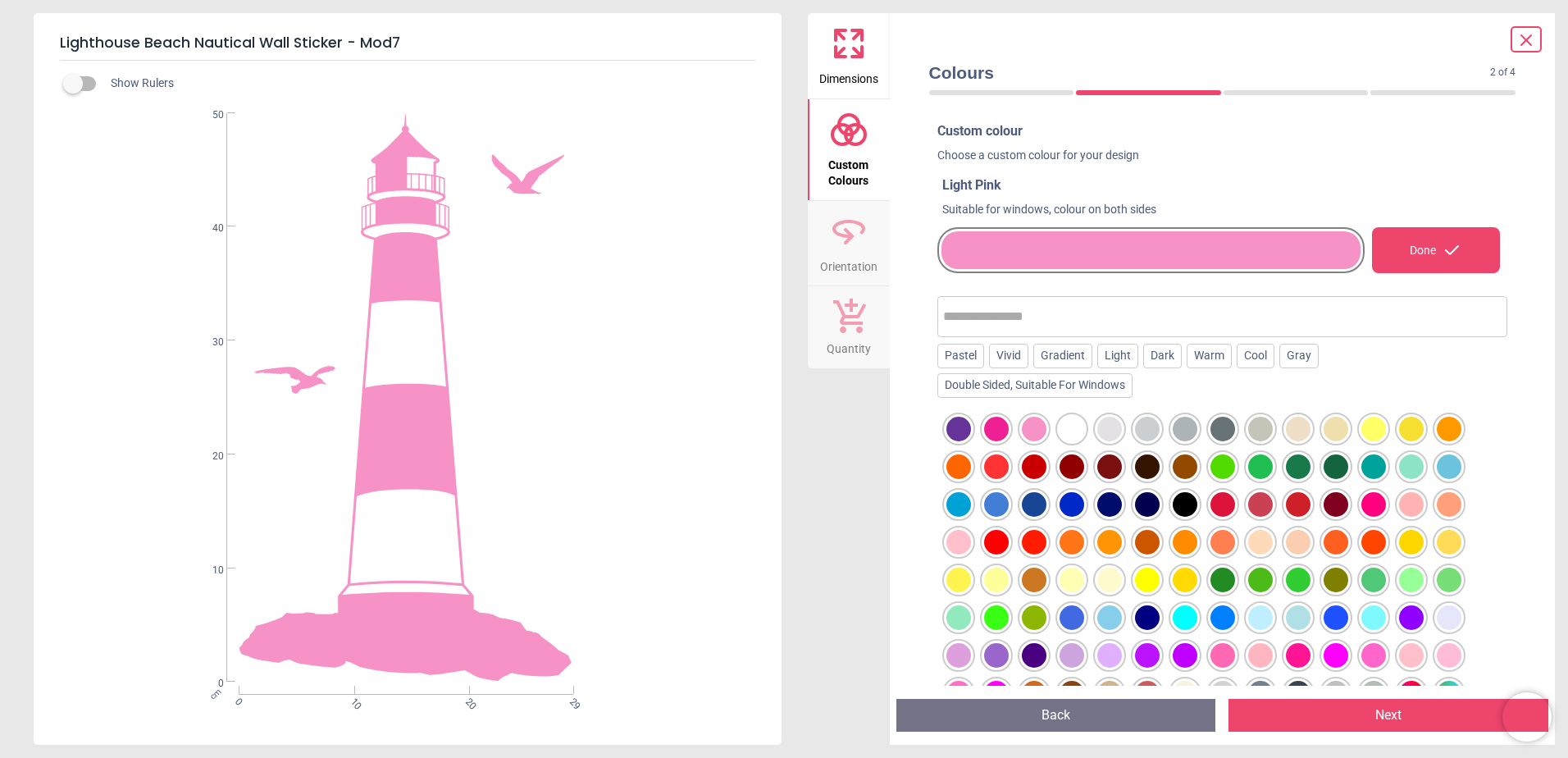
click at [1178, 617] on div at bounding box center [1185, 618] width 25 height 25
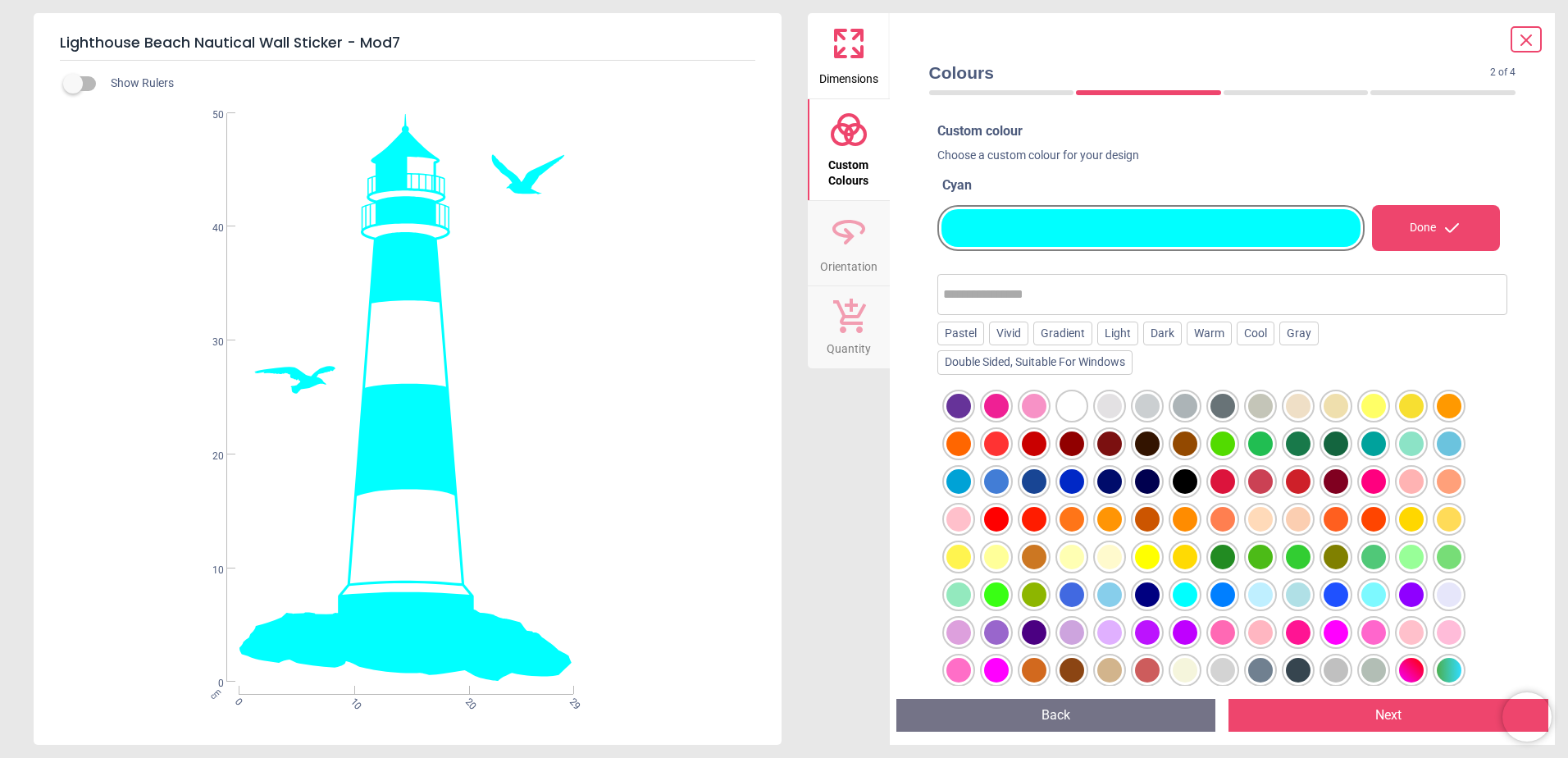
click at [1079, 627] on div at bounding box center [1072, 633] width 25 height 25
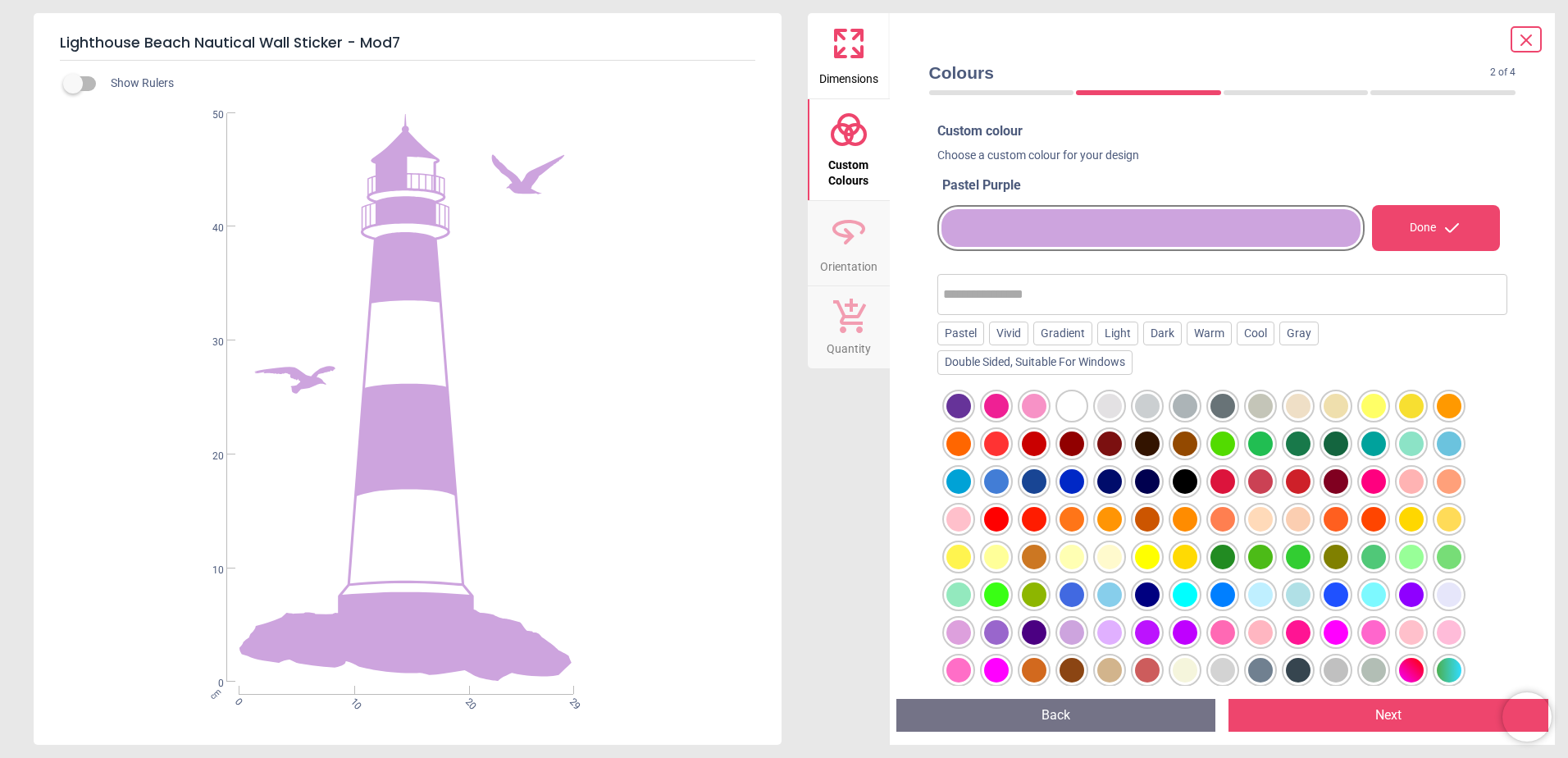
click at [956, 408] on div at bounding box center [958, 406] width 25 height 25
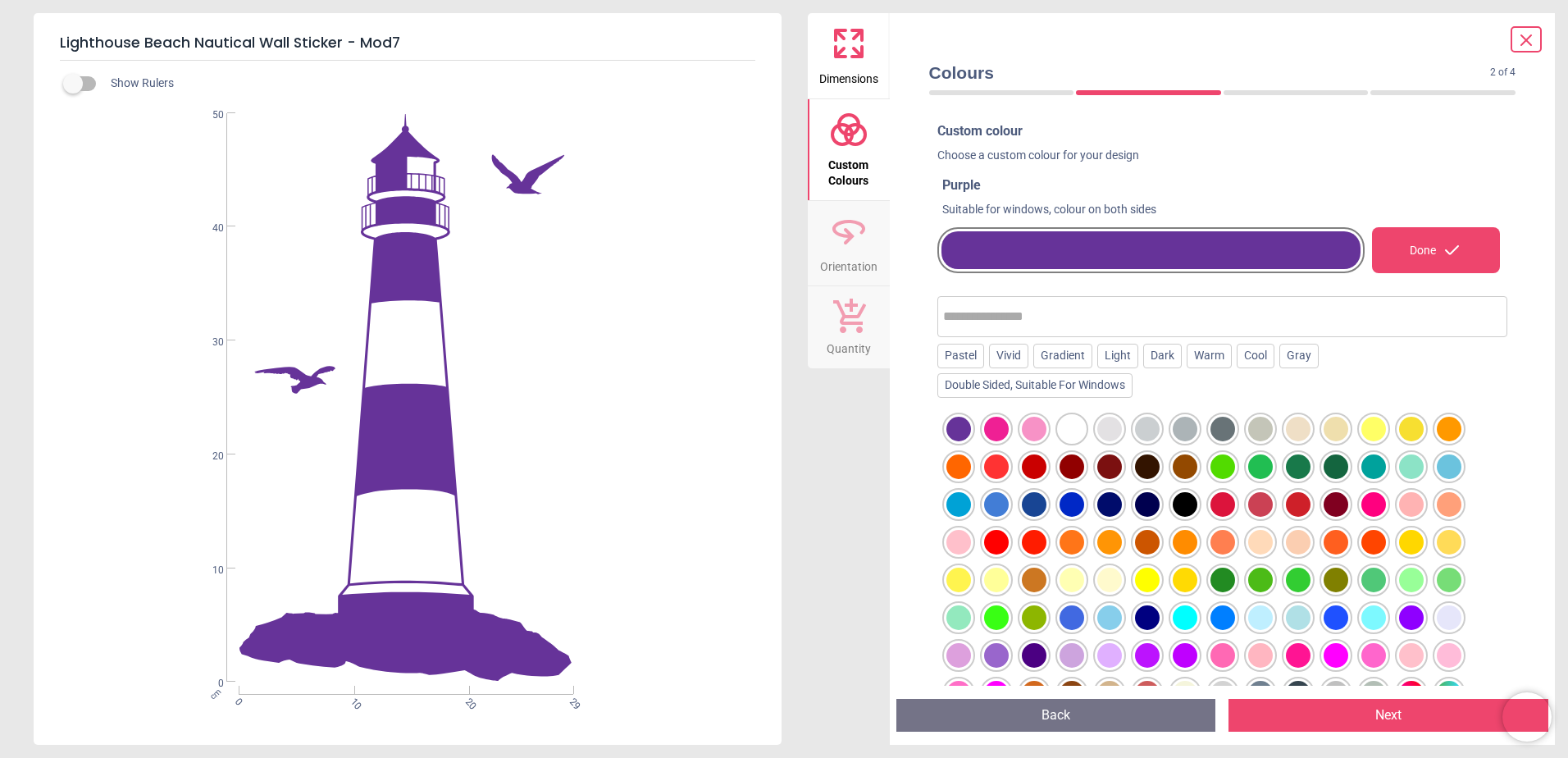
click at [993, 423] on div at bounding box center [996, 429] width 25 height 25
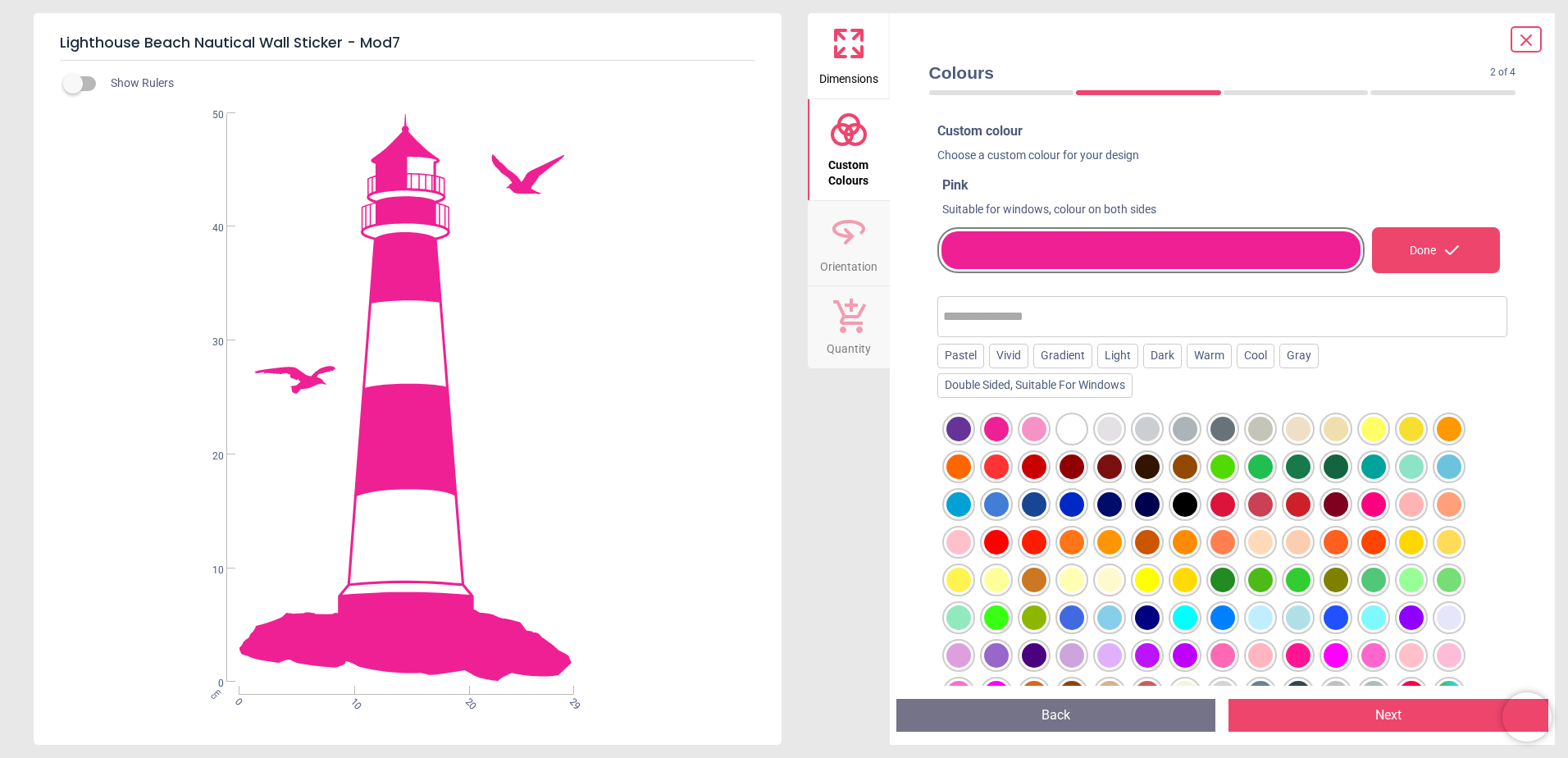
click at [1039, 430] on div at bounding box center [1034, 429] width 25 height 25
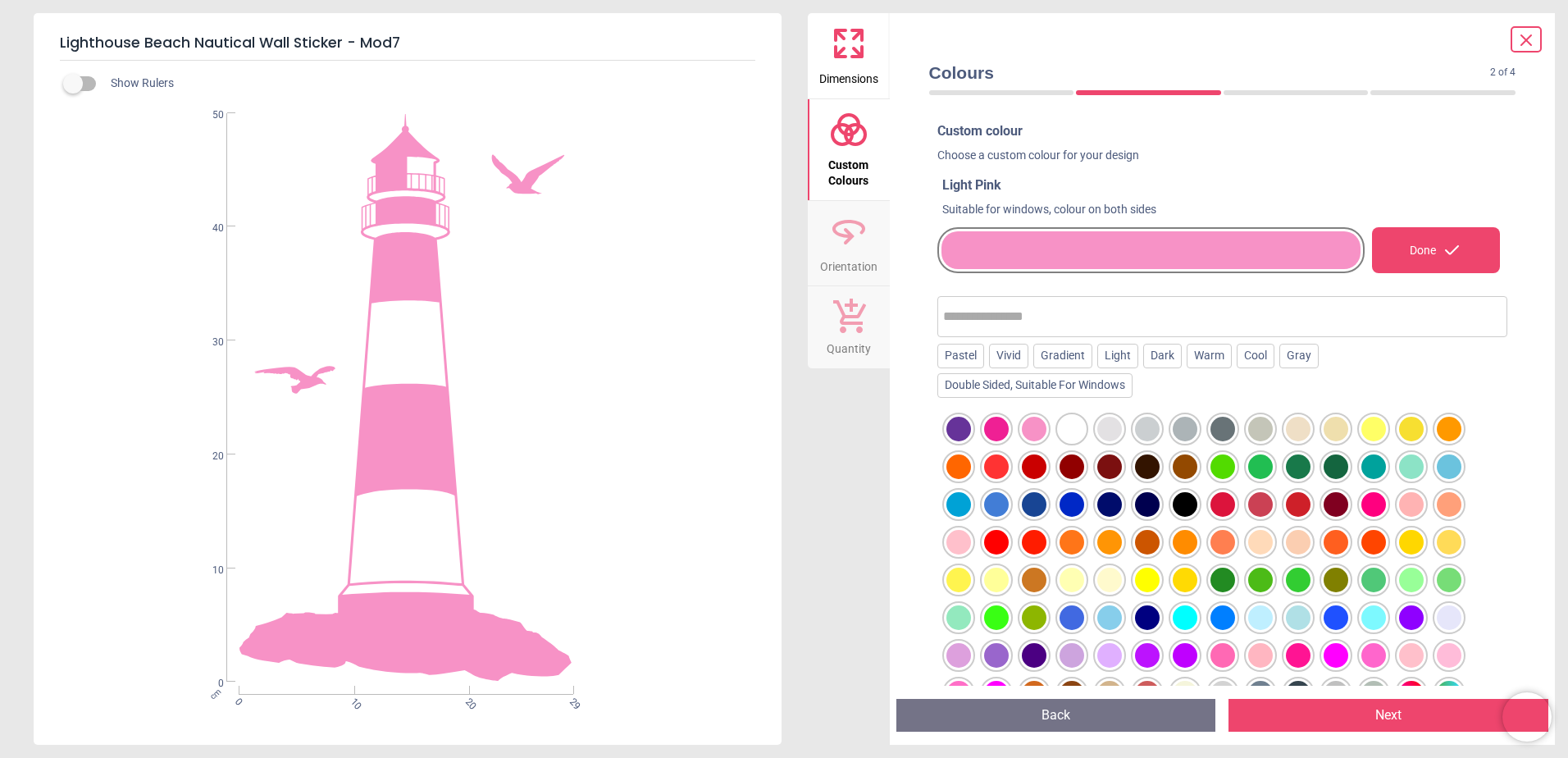
click at [1081, 434] on div at bounding box center [1072, 429] width 25 height 25
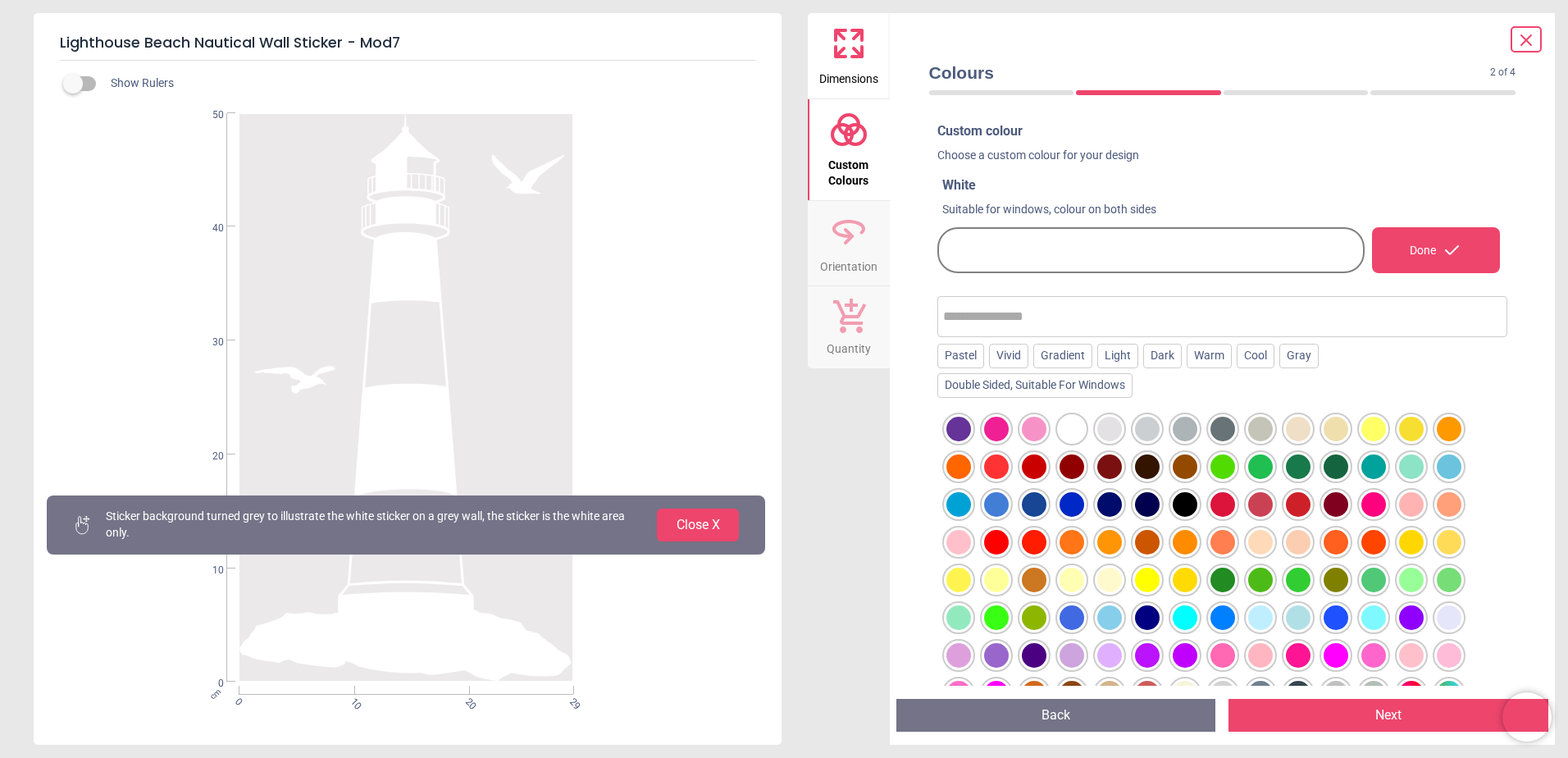
click at [1122, 434] on div at bounding box center [1110, 429] width 25 height 25
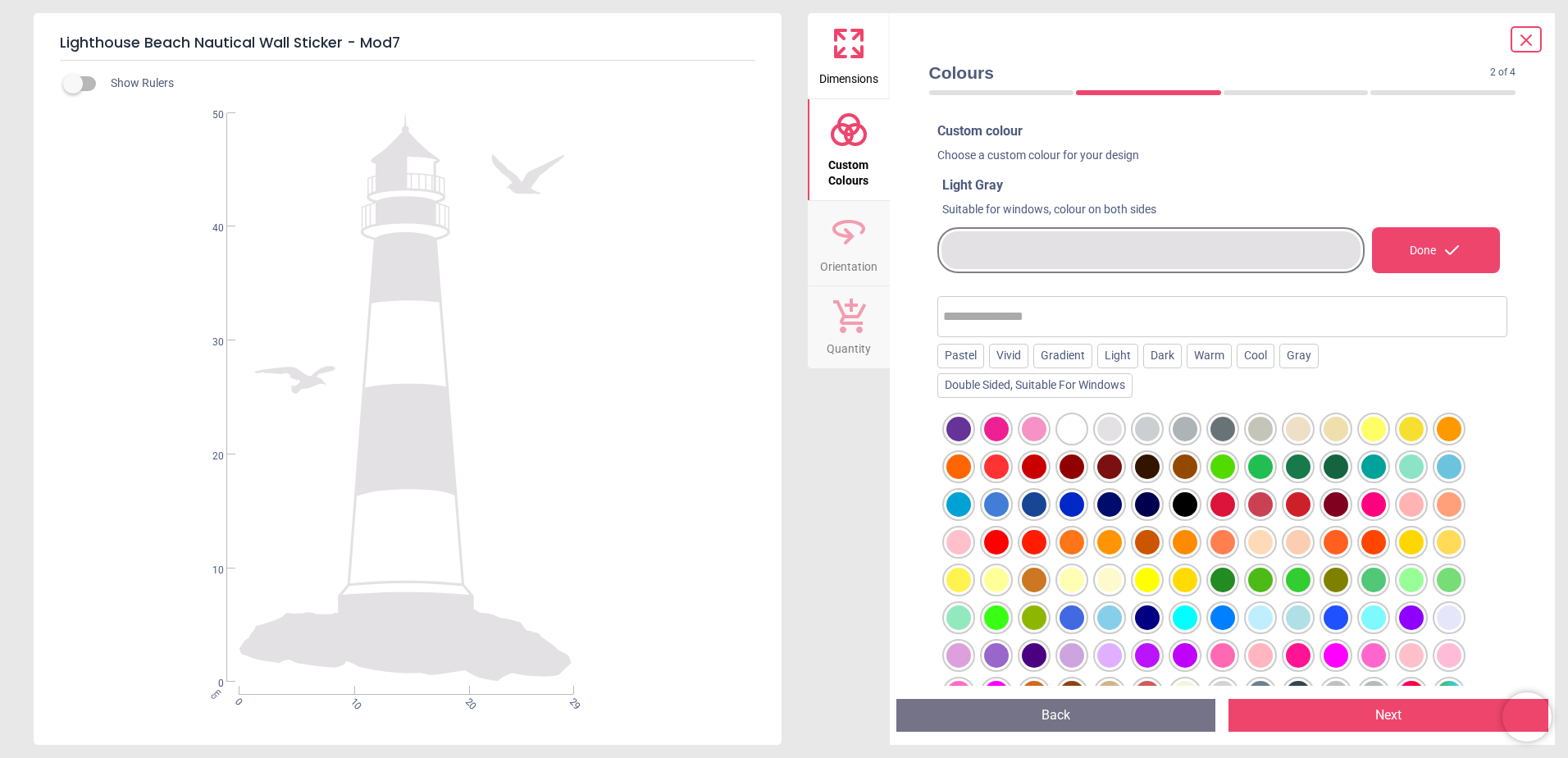
click at [1145, 433] on div at bounding box center [1147, 429] width 25 height 25
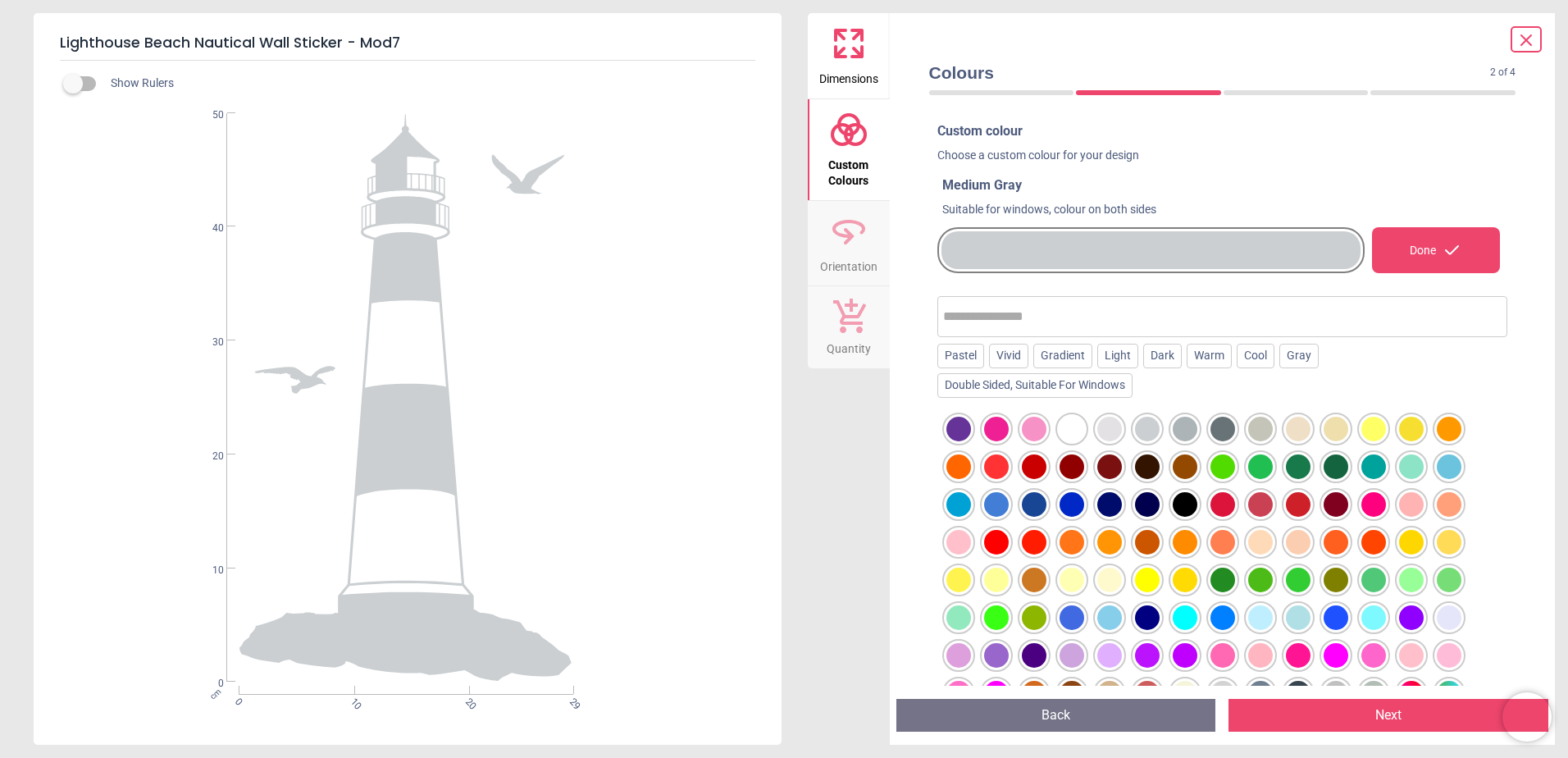
click at [1181, 433] on div at bounding box center [1185, 429] width 25 height 25
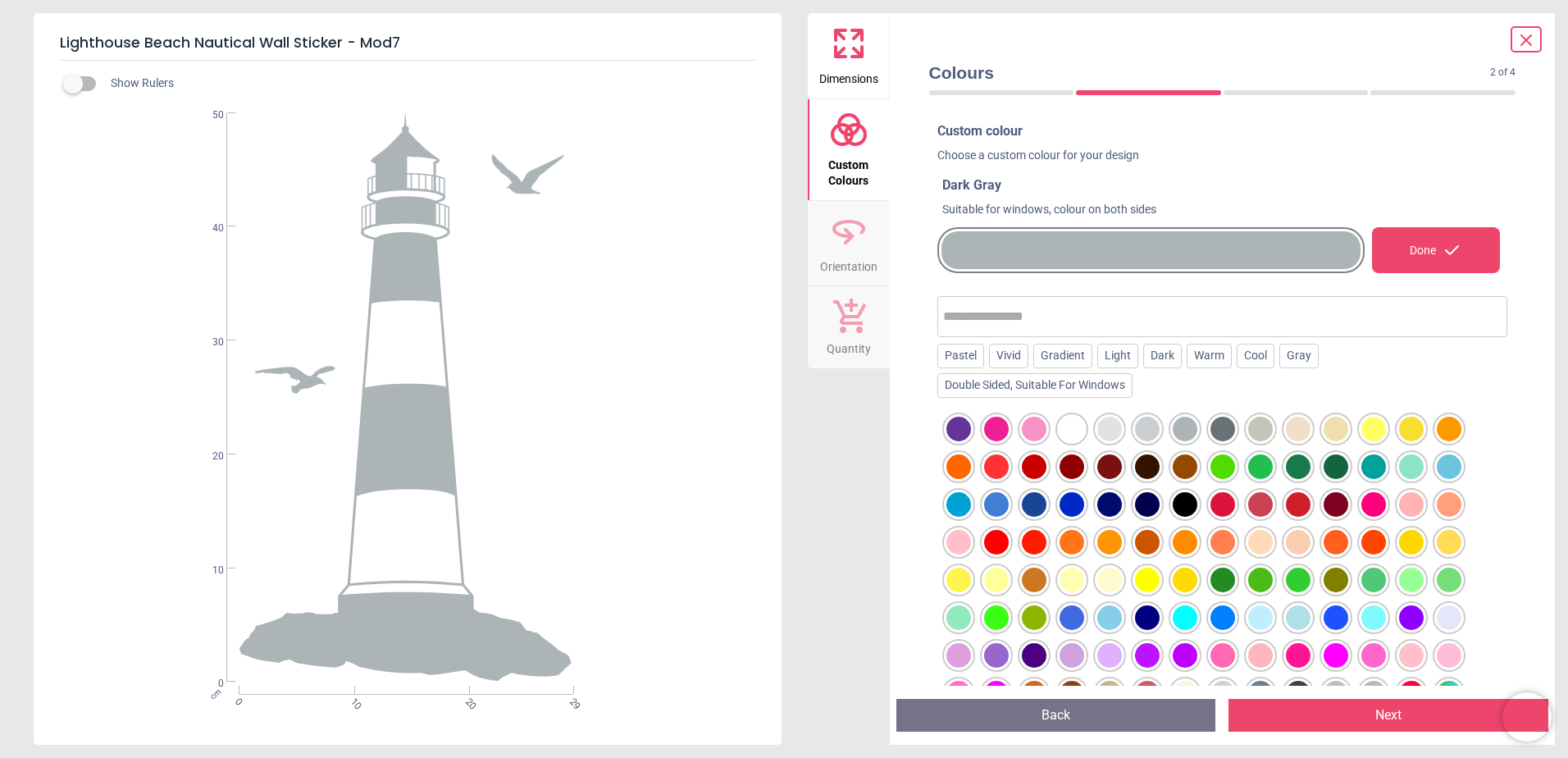
click at [1302, 464] on div at bounding box center [1298, 467] width 25 height 25
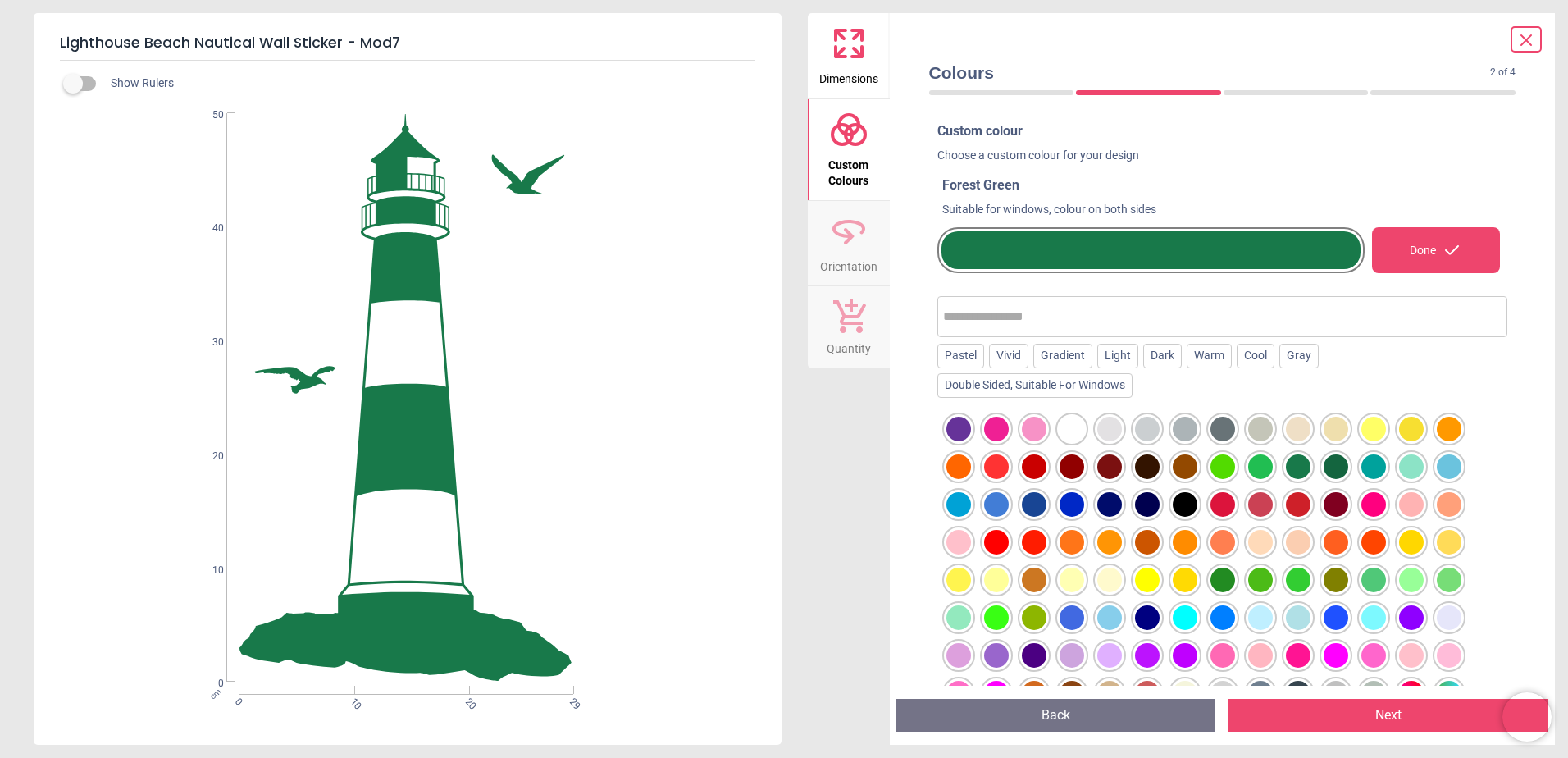
click at [1293, 503] on div at bounding box center [1298, 504] width 25 height 25
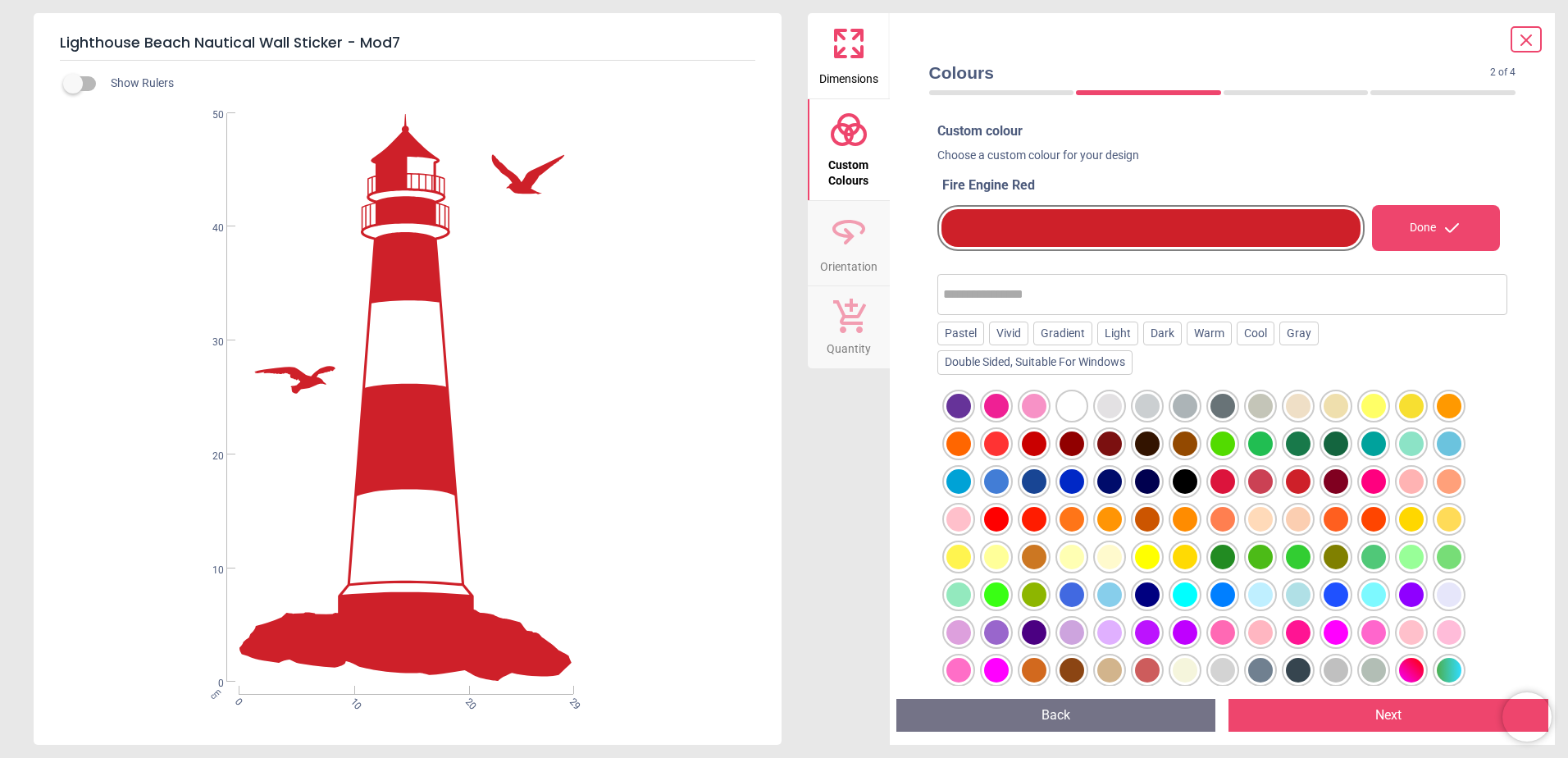
click at [1296, 549] on div at bounding box center [1298, 557] width 25 height 25
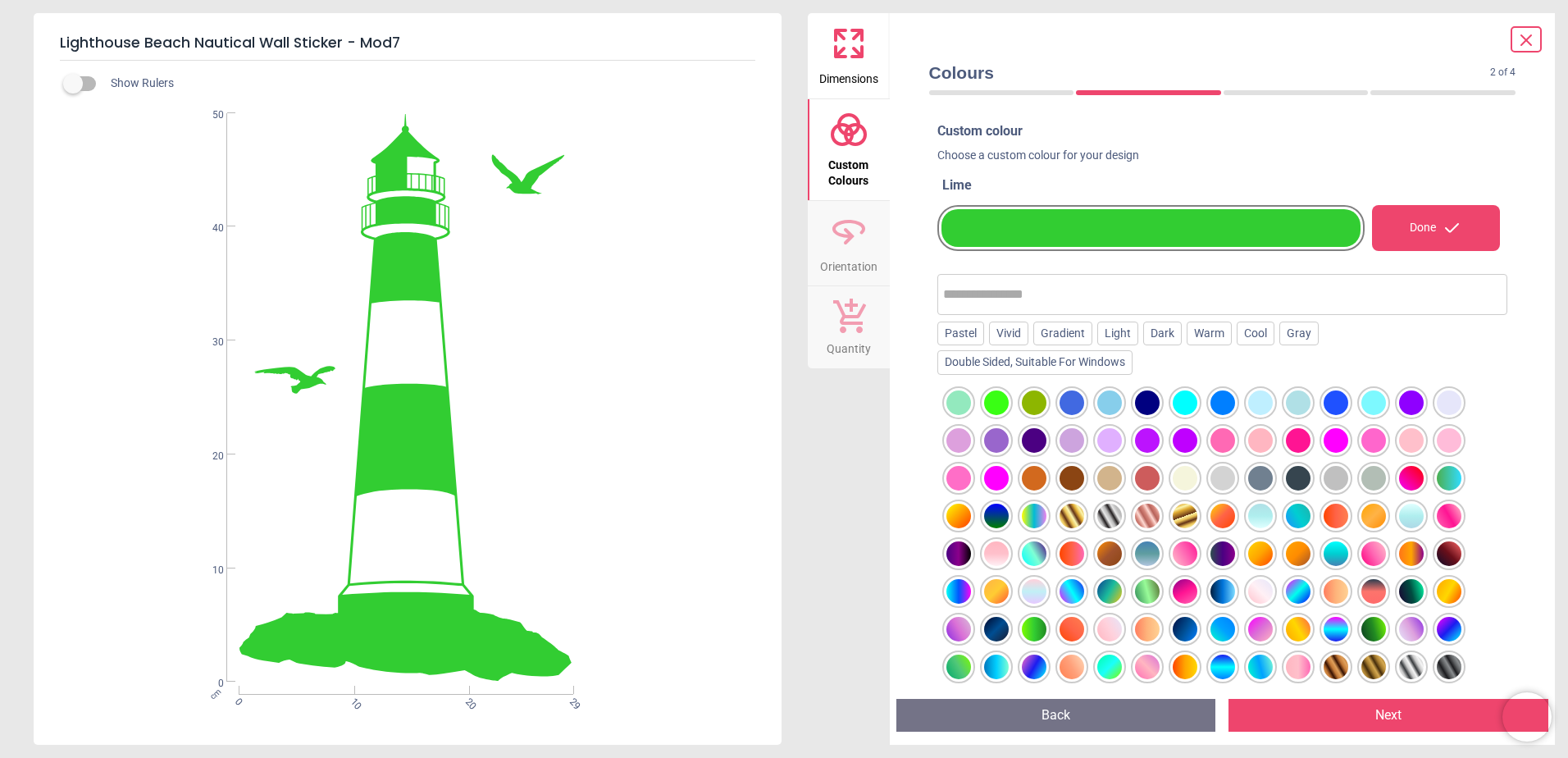
scroll to position [232, 0]
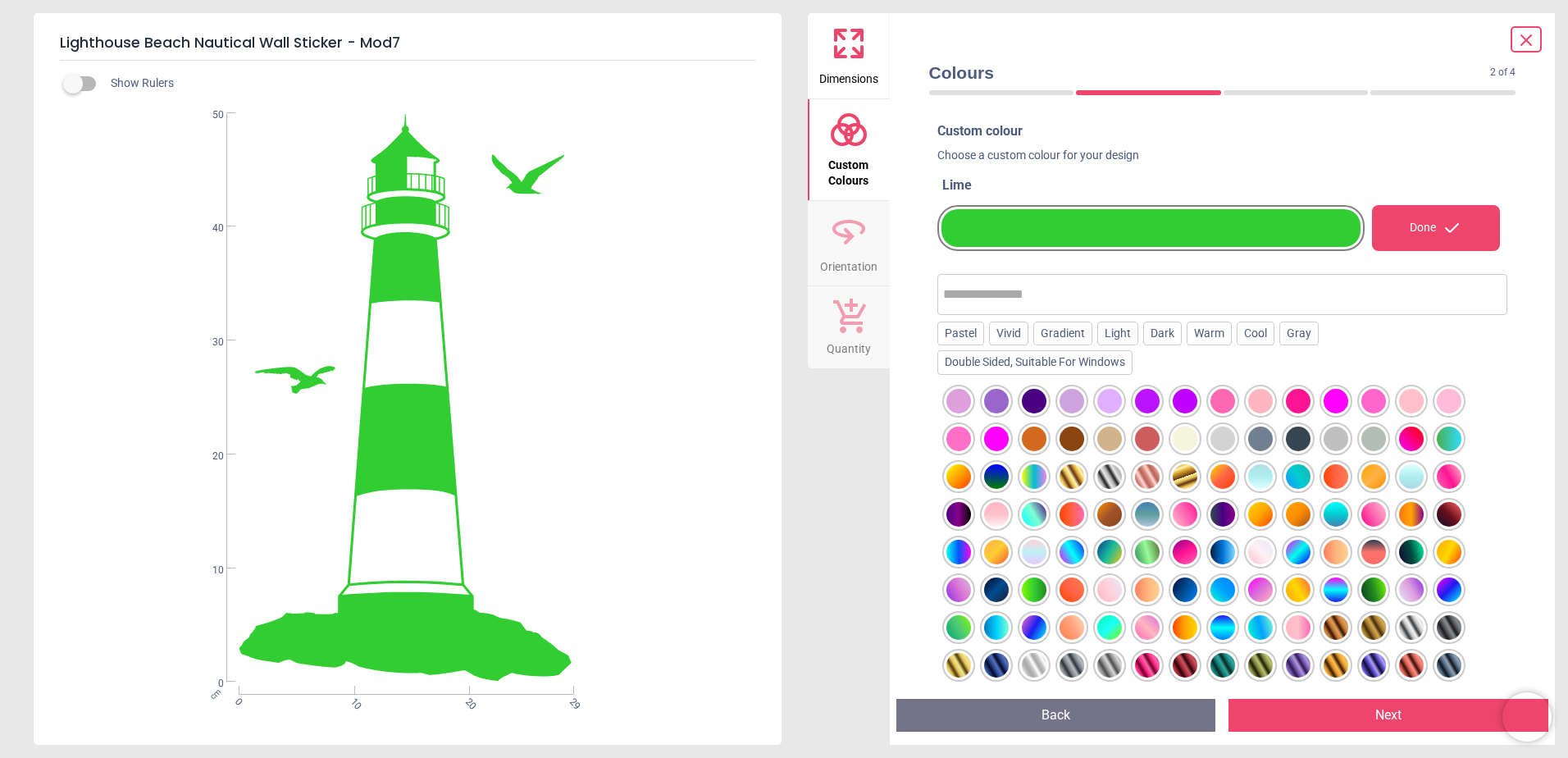
click at [1072, 482] on div at bounding box center [1072, 476] width 25 height 25
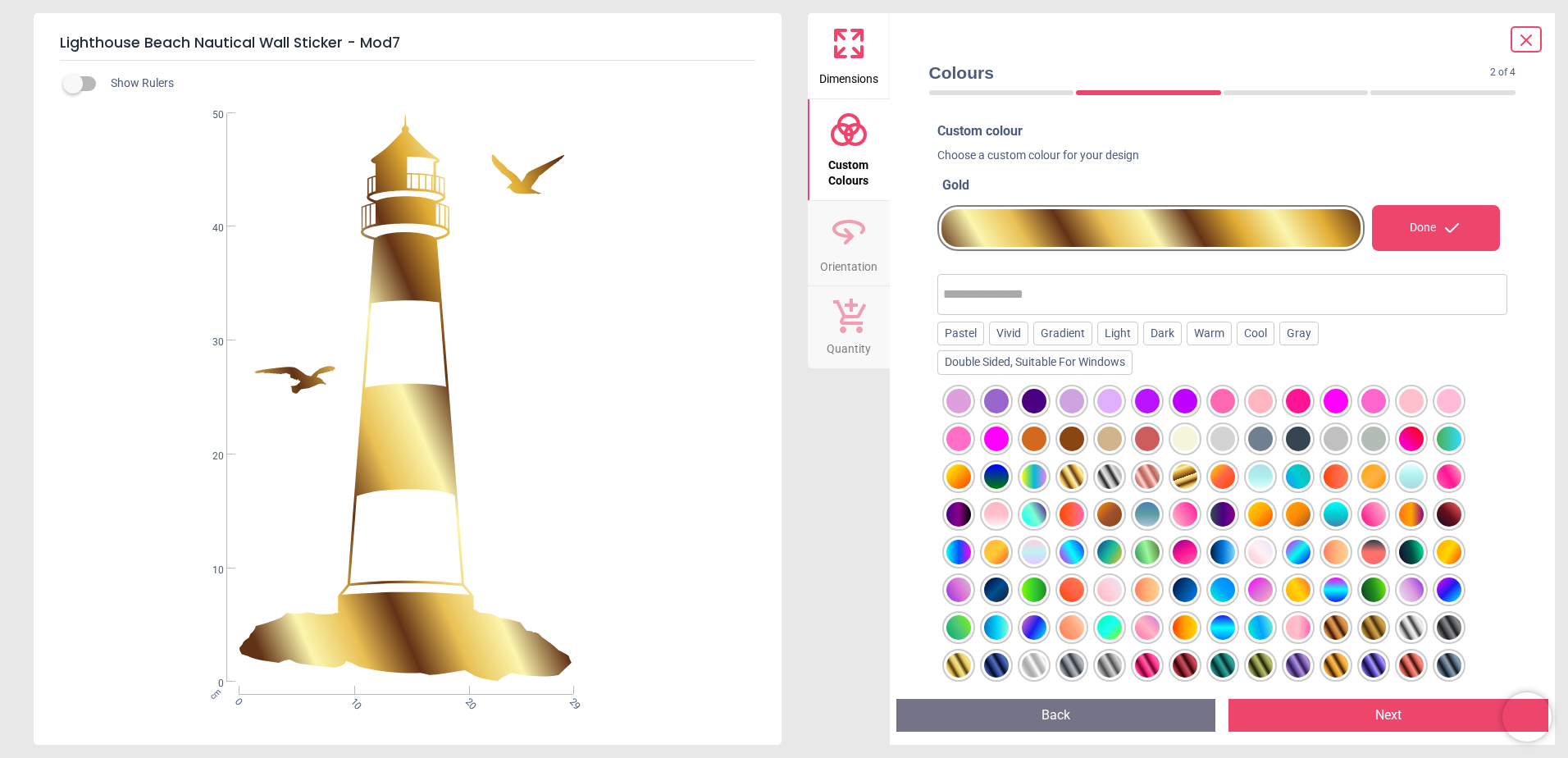
click at [1078, 549] on div at bounding box center [1072, 552] width 25 height 25
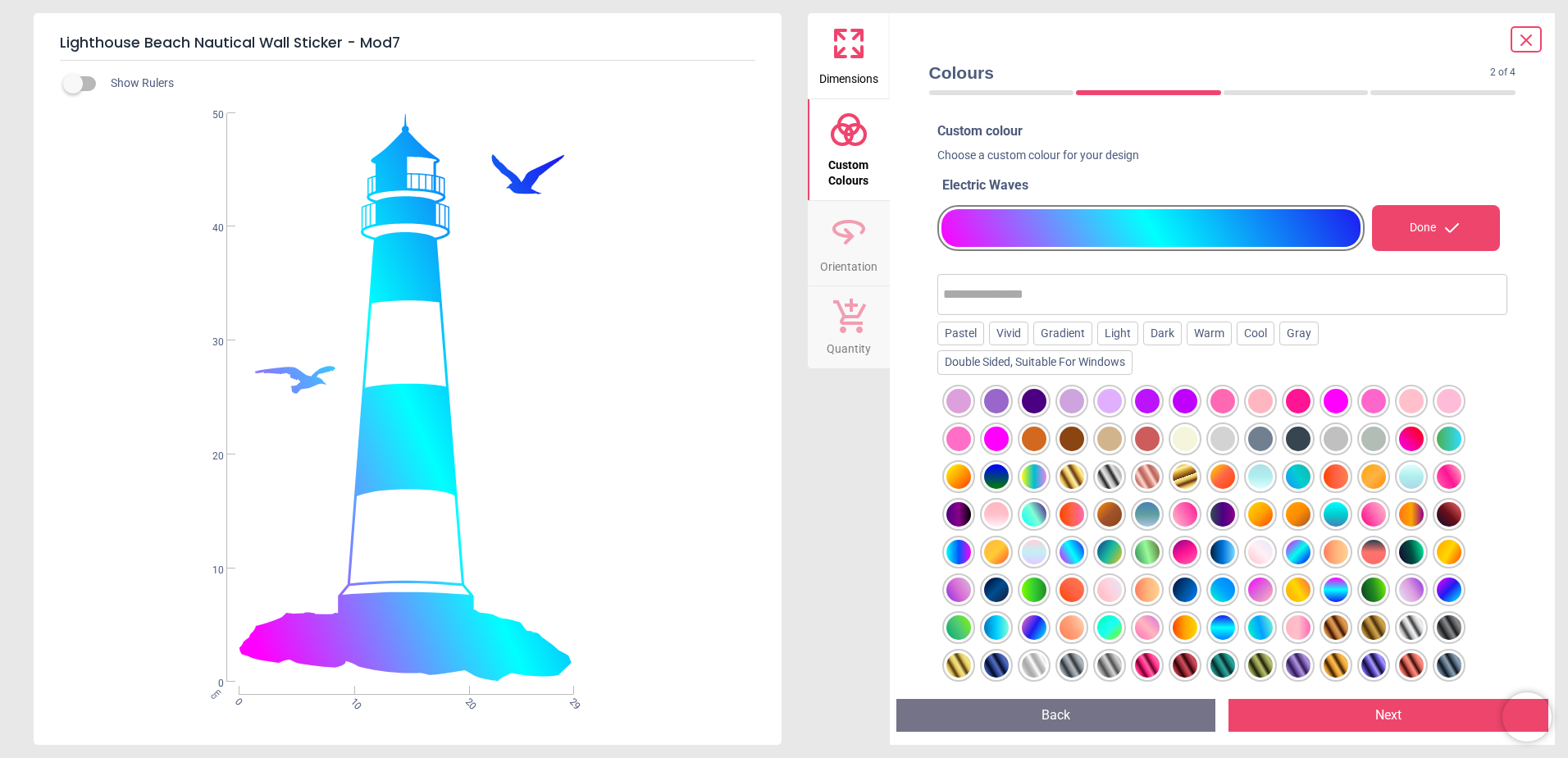
click at [1223, 628] on div at bounding box center [1223, 628] width 25 height 25
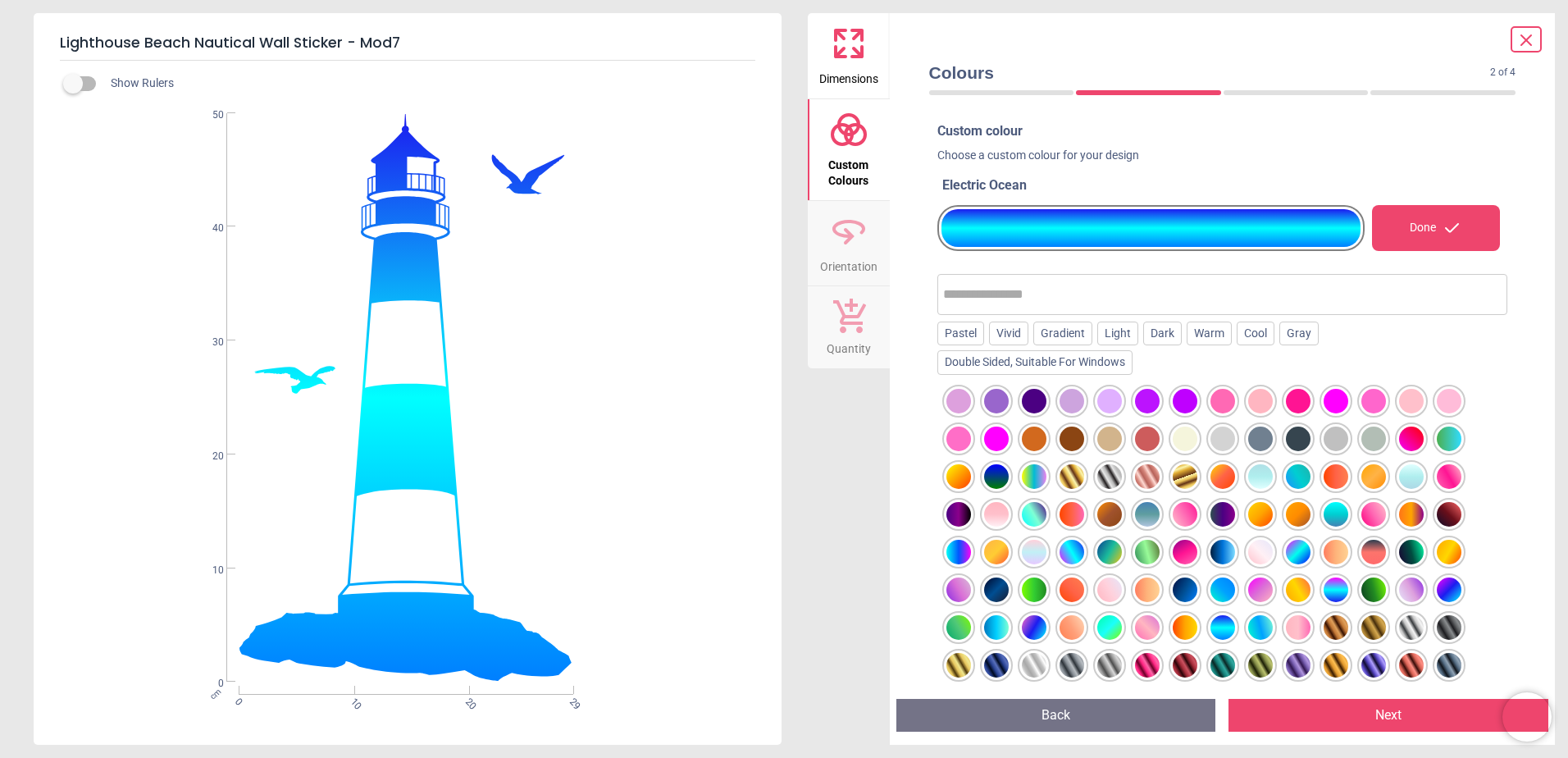
scroll to position [82, 0]
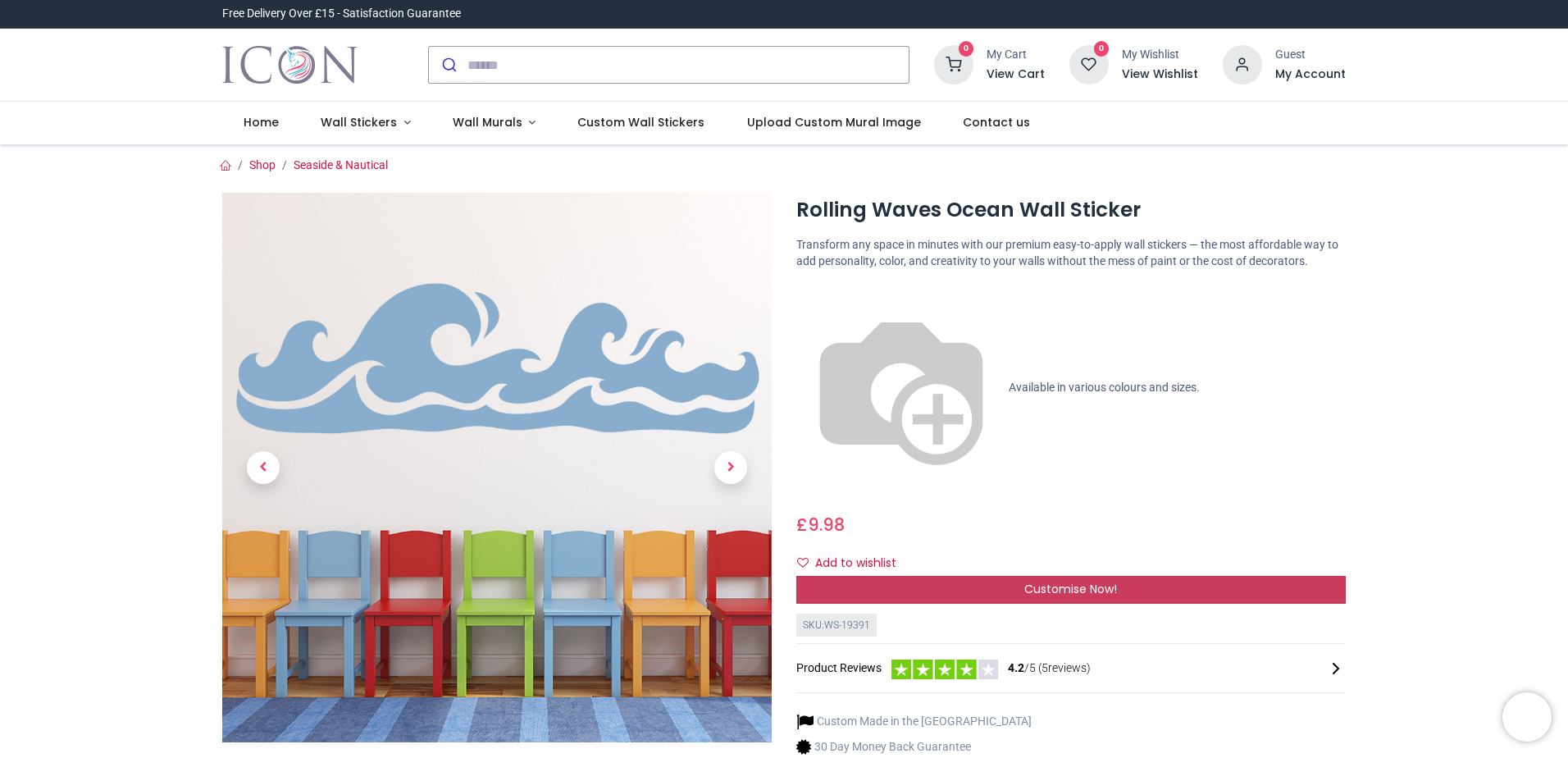
click at [913, 576] on div "Customise Now!" at bounding box center [1071, 590] width 549 height 28
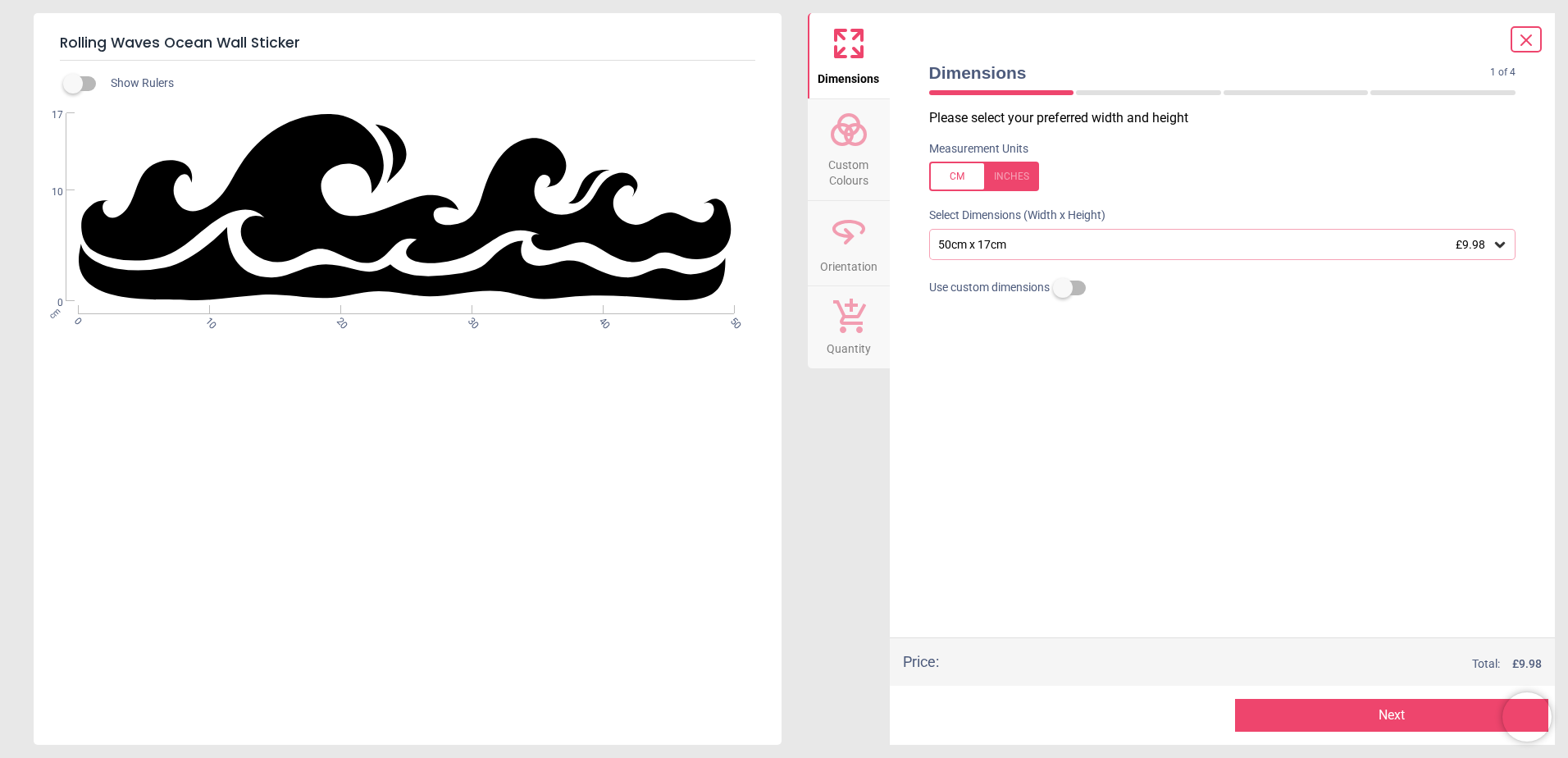
click at [857, 133] on icon at bounding box center [848, 129] width 40 height 40
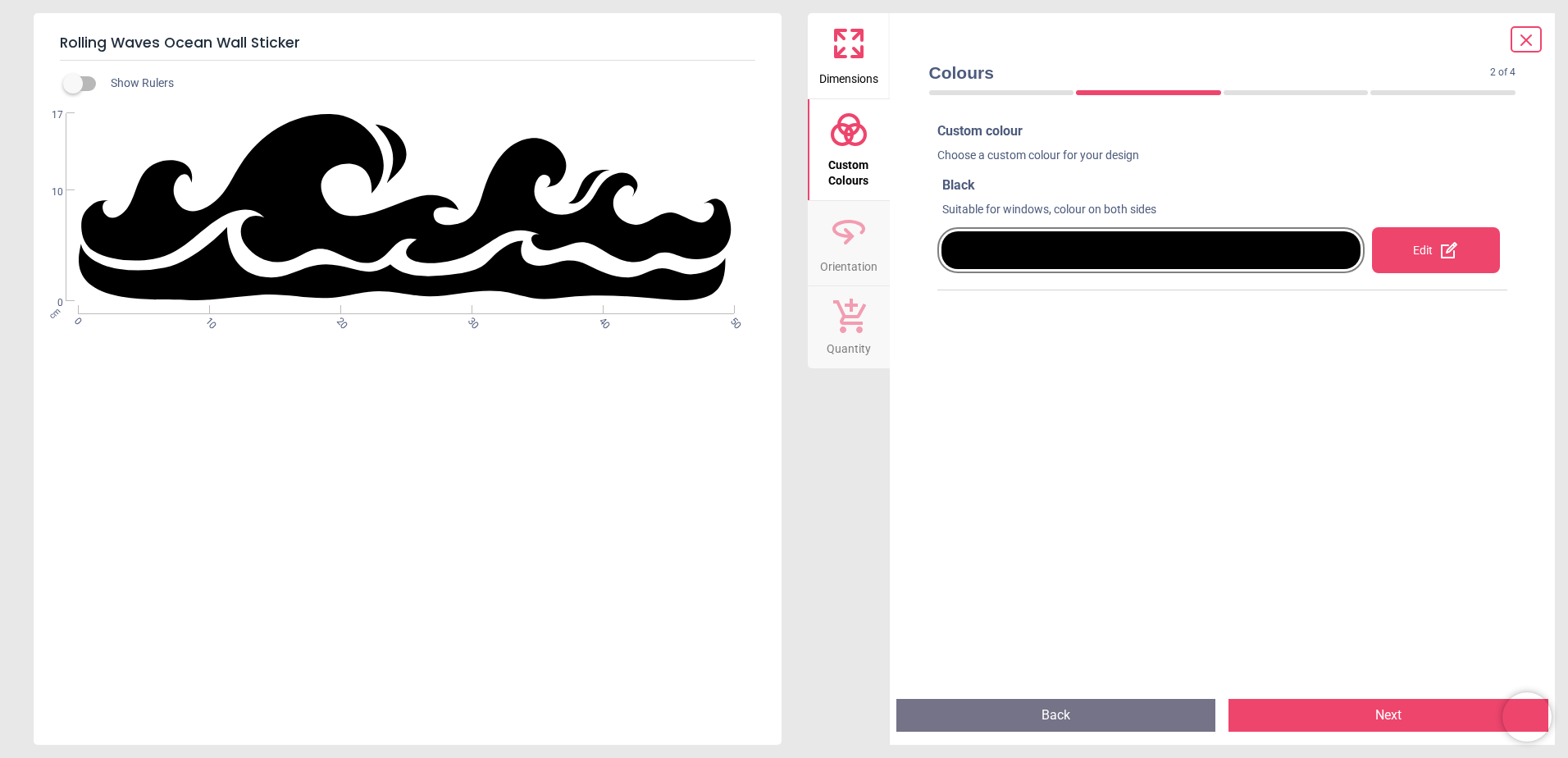
click at [1397, 259] on div "Edit" at bounding box center [1435, 250] width 128 height 46
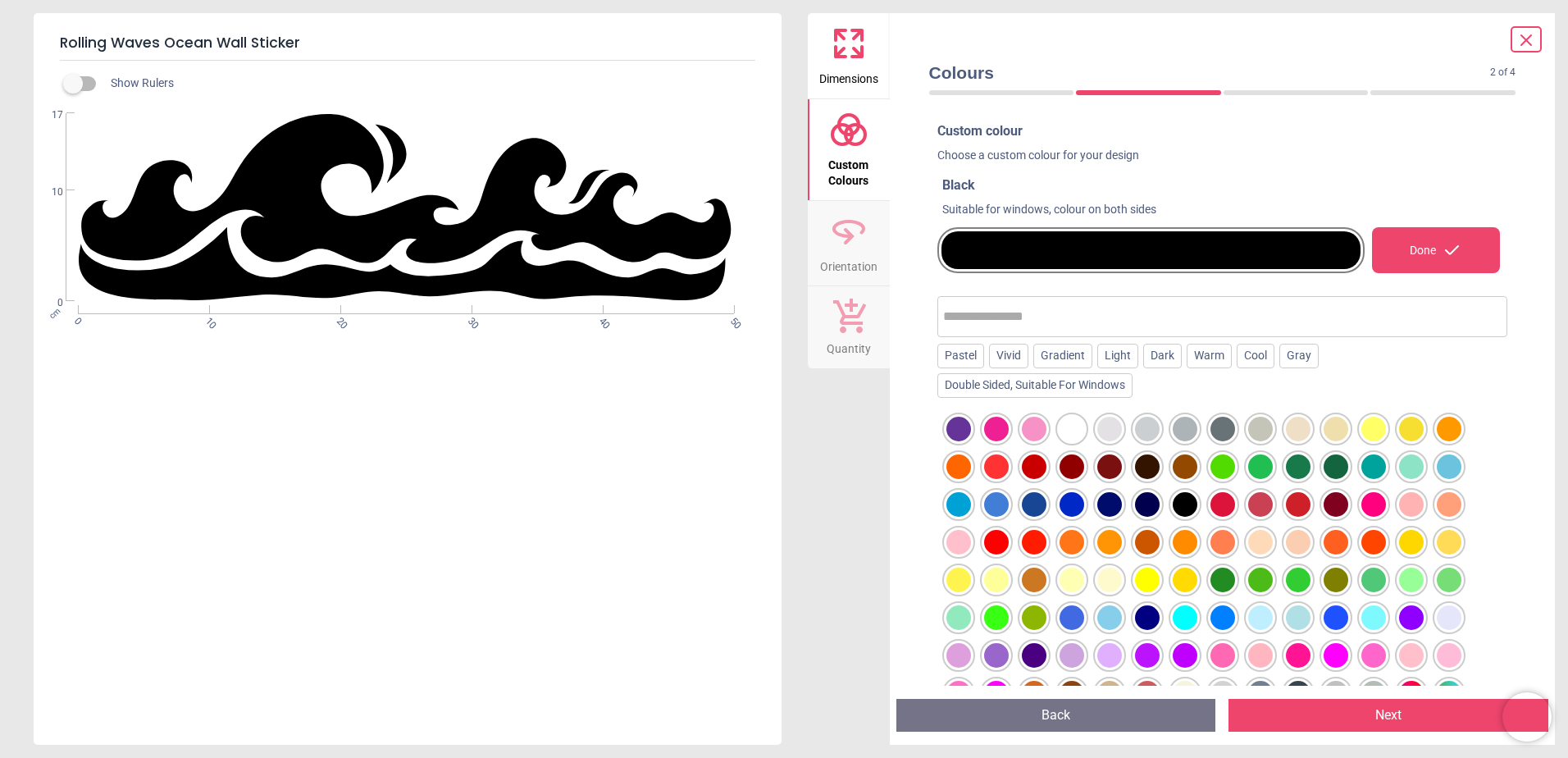
click at [1189, 622] on div at bounding box center [1185, 618] width 25 height 25
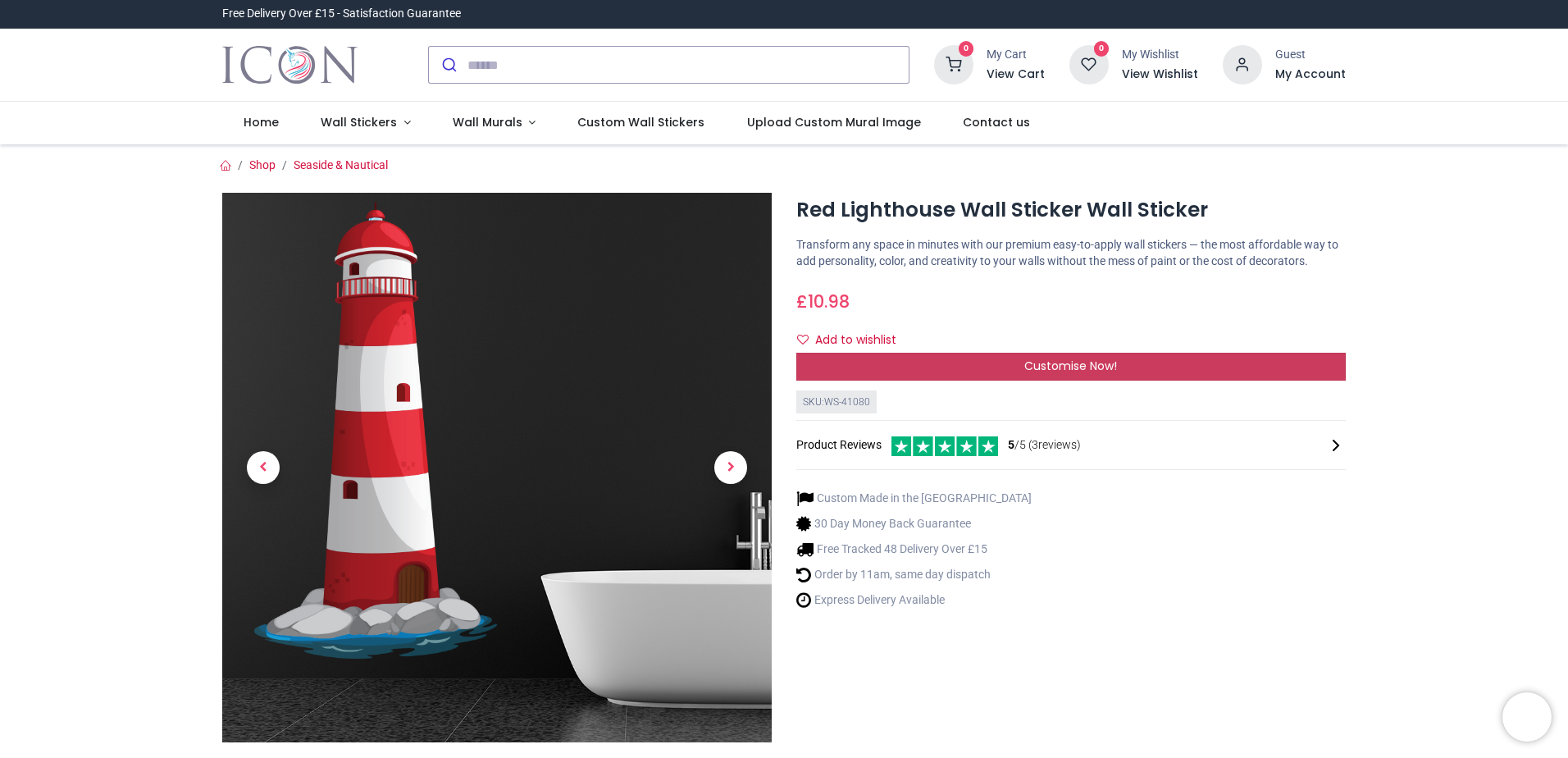
click at [944, 373] on div "Customise Now!" at bounding box center [1071, 367] width 549 height 28
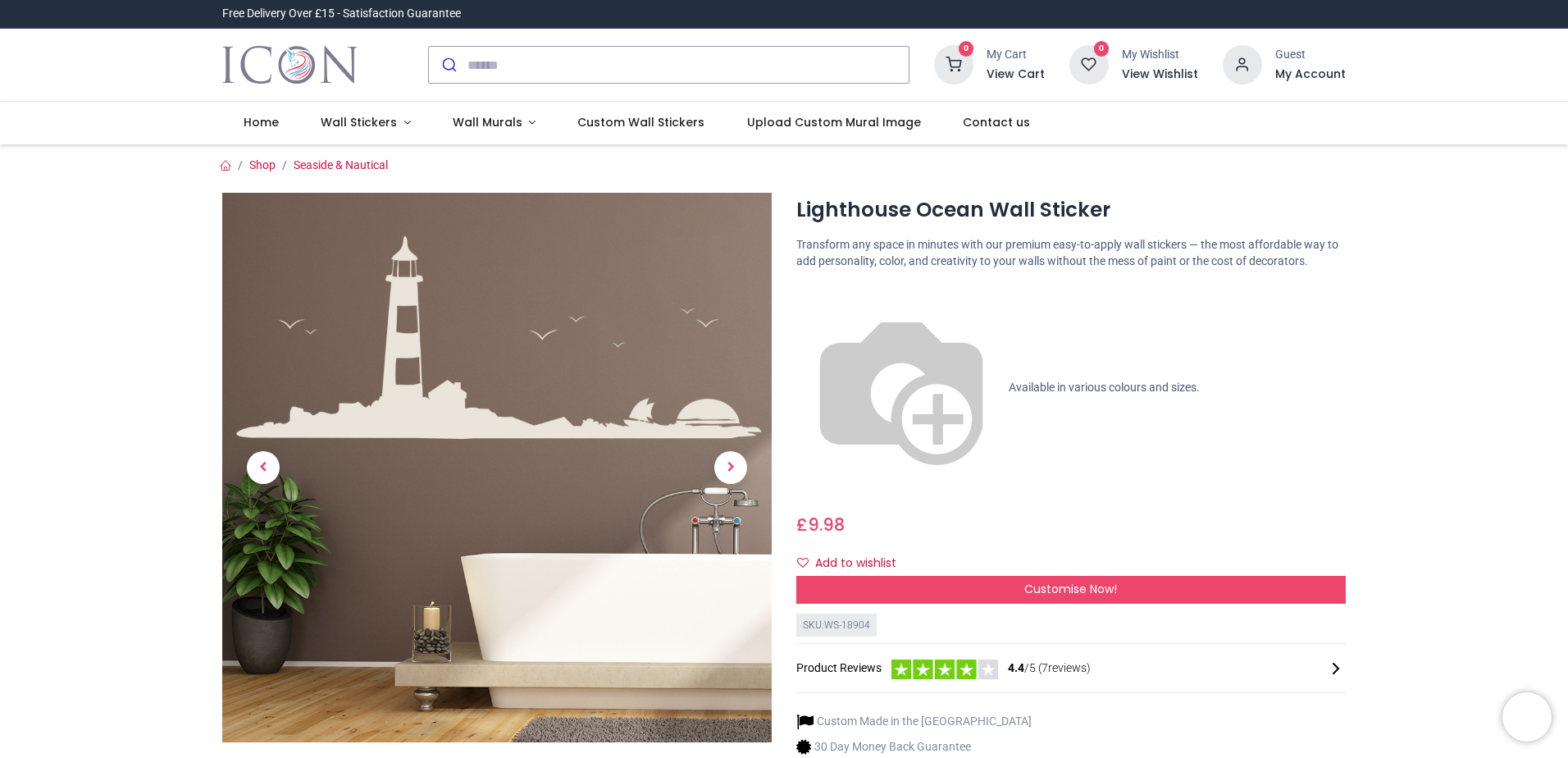
click at [1008, 379] on span "Available in various colours and sizes." at bounding box center [1103, 386] width 191 height 13
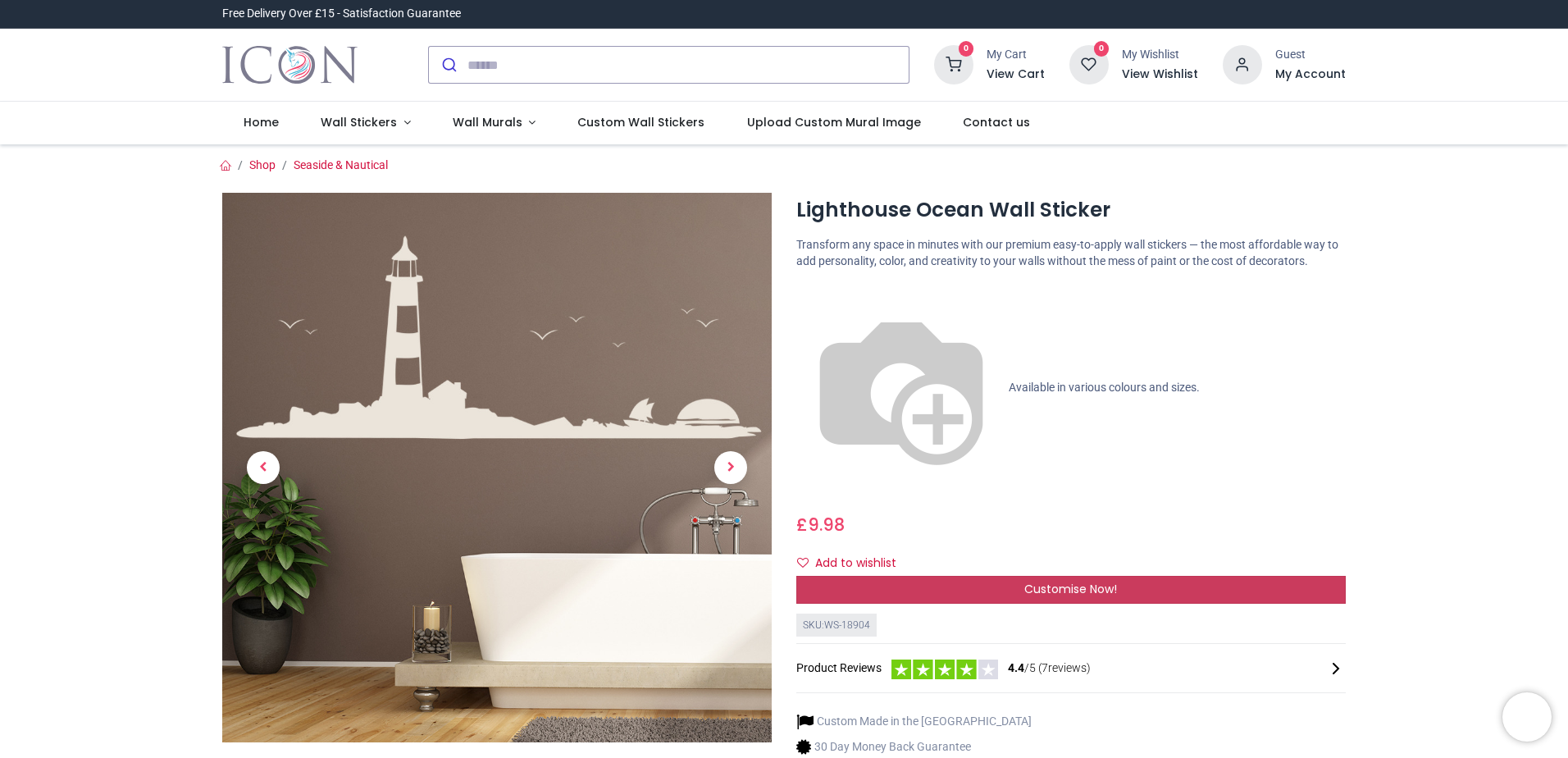
click at [975, 576] on div "Customise Now!" at bounding box center [1071, 590] width 549 height 28
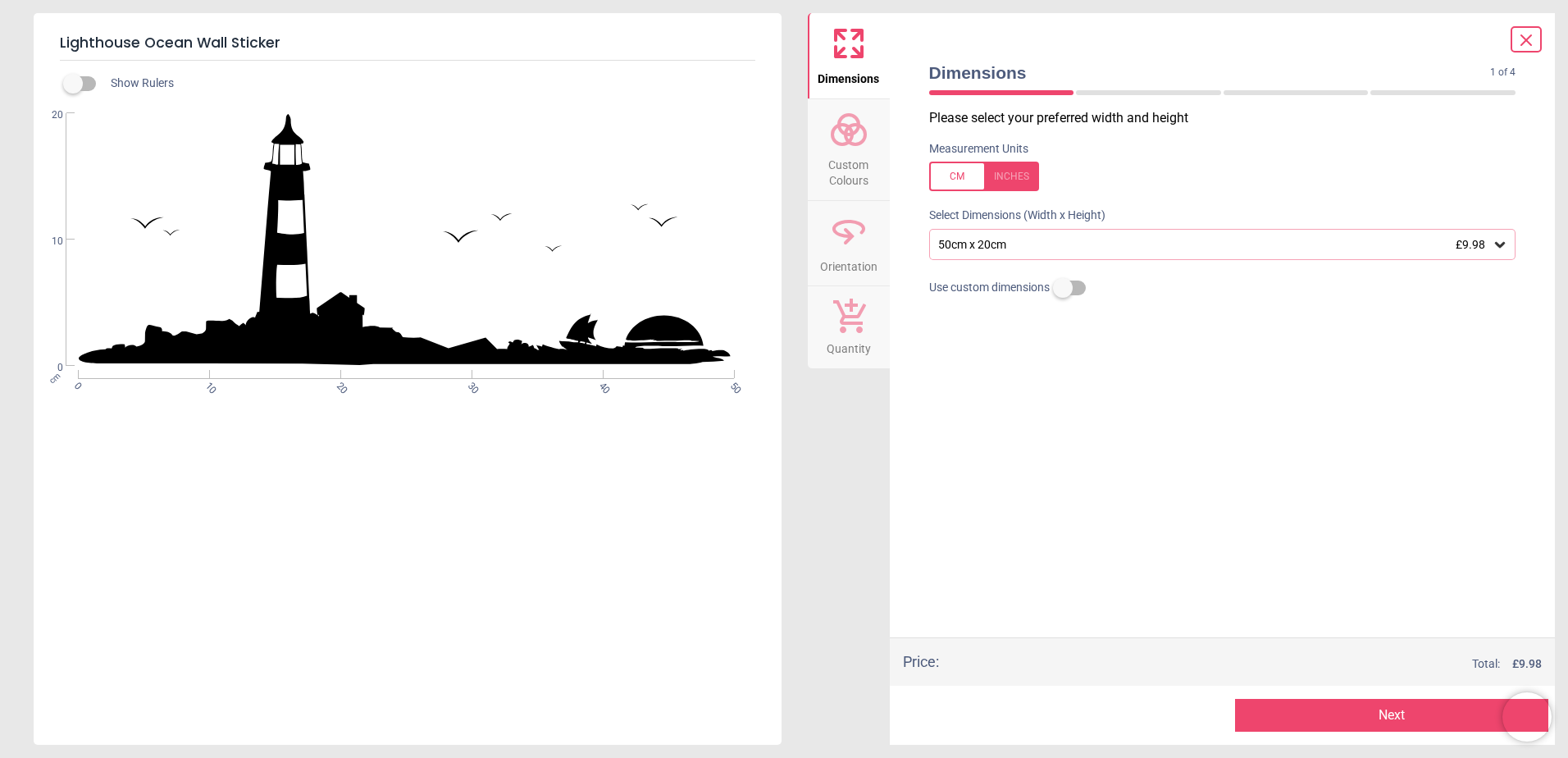
click at [848, 127] on circle at bounding box center [855, 135] width 19 height 19
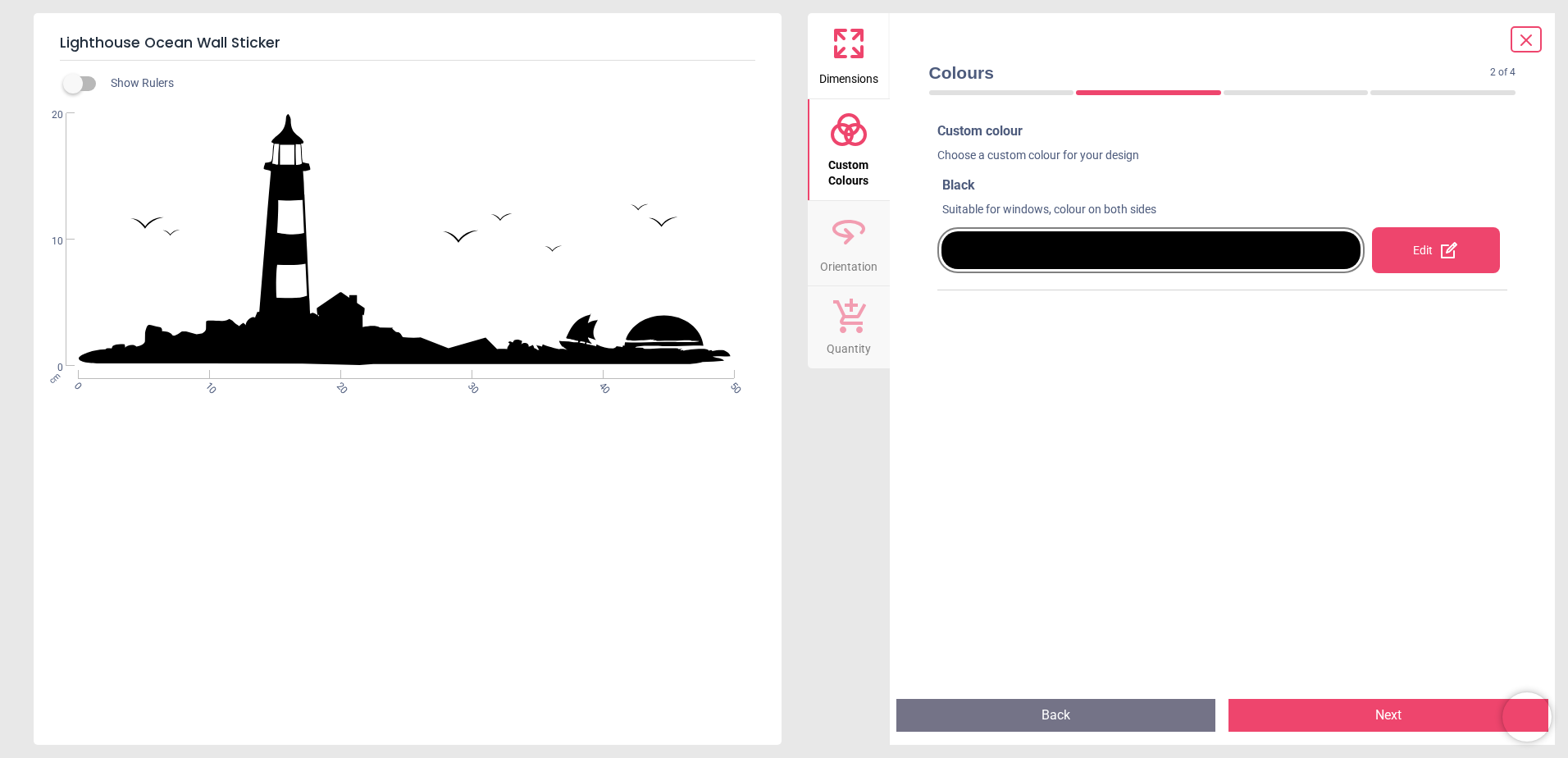
click at [1406, 258] on div "Edit" at bounding box center [1435, 250] width 128 height 46
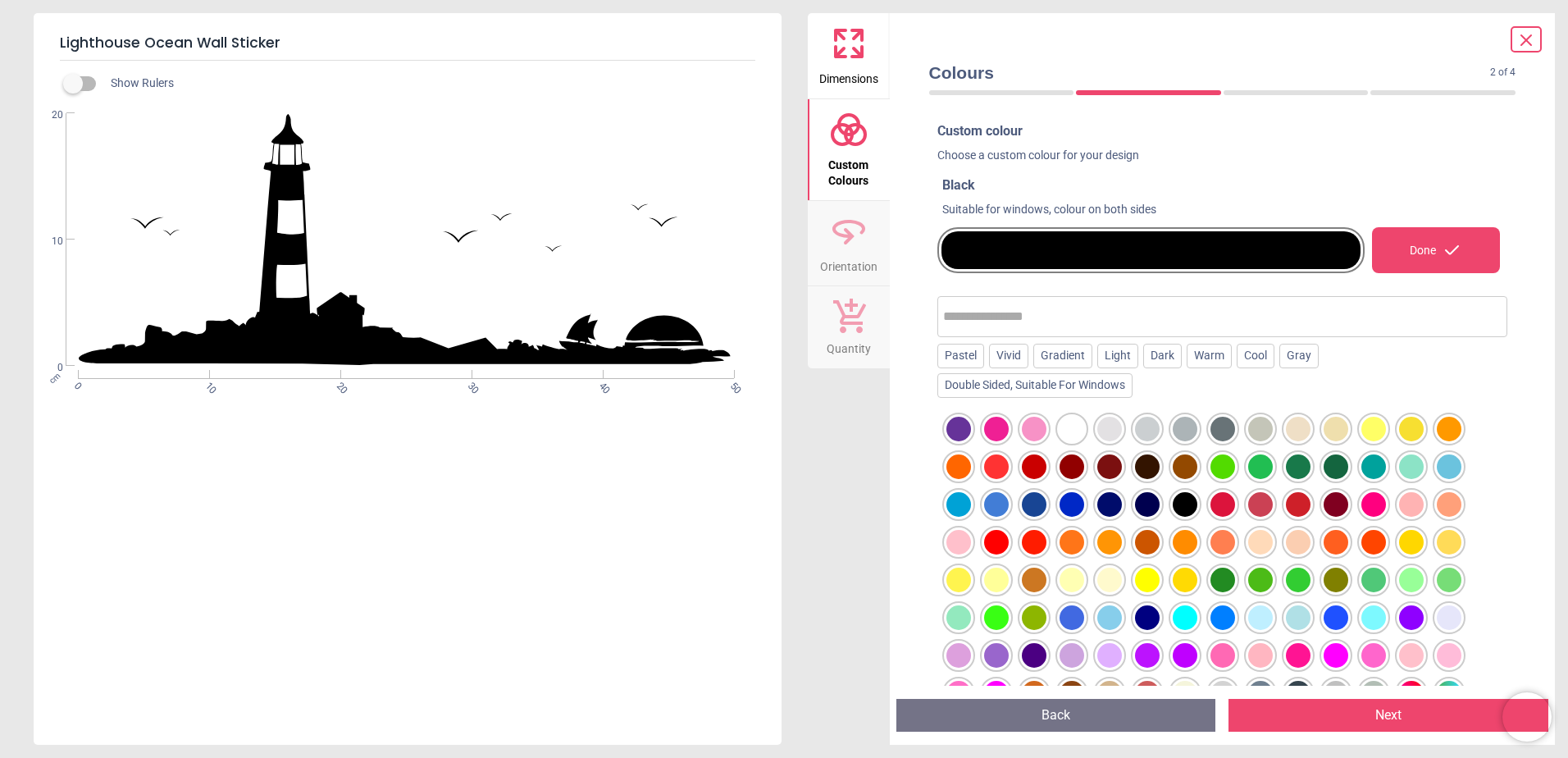
click at [1181, 626] on div at bounding box center [1185, 618] width 25 height 25
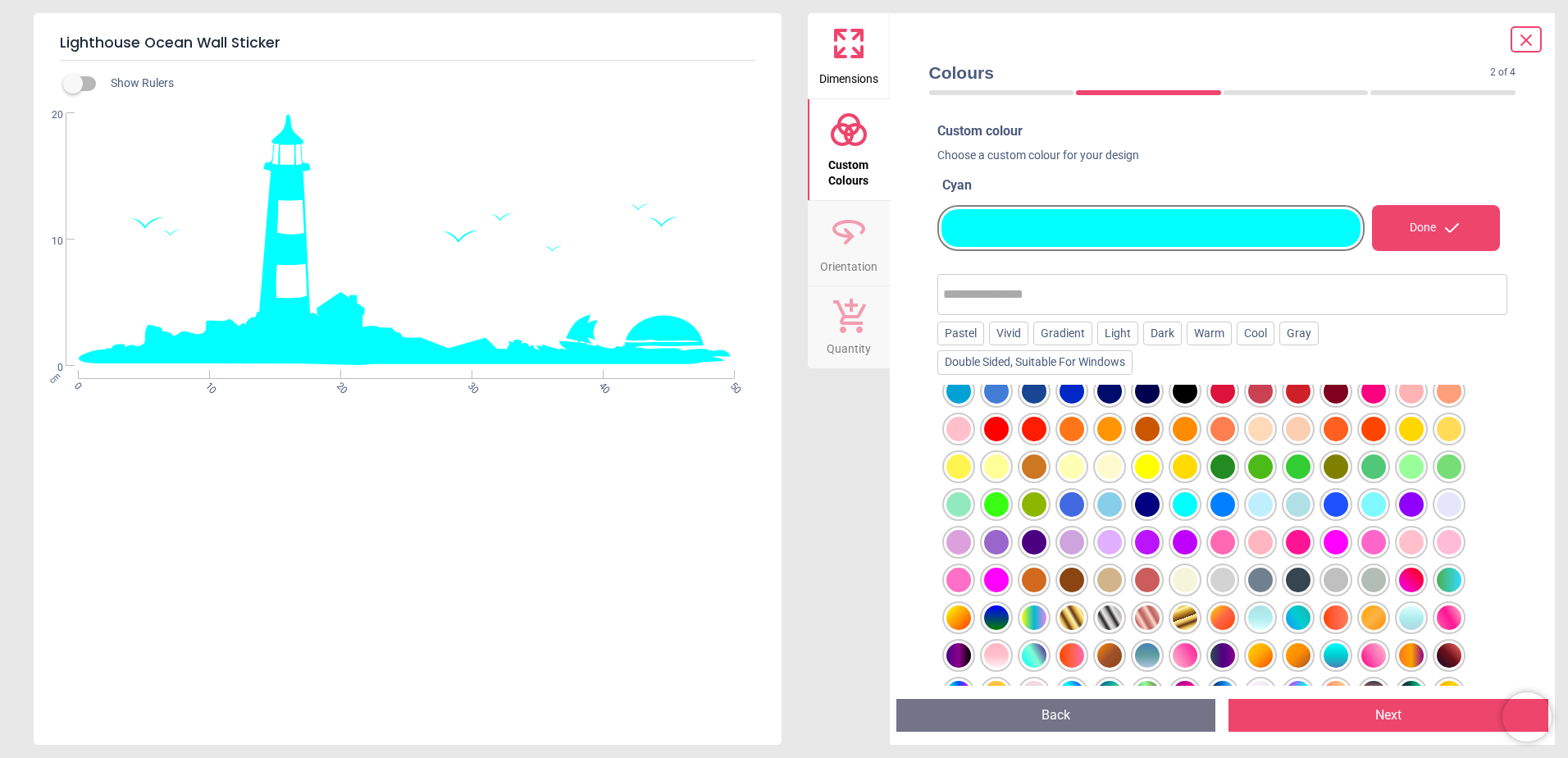
scroll to position [232, 0]
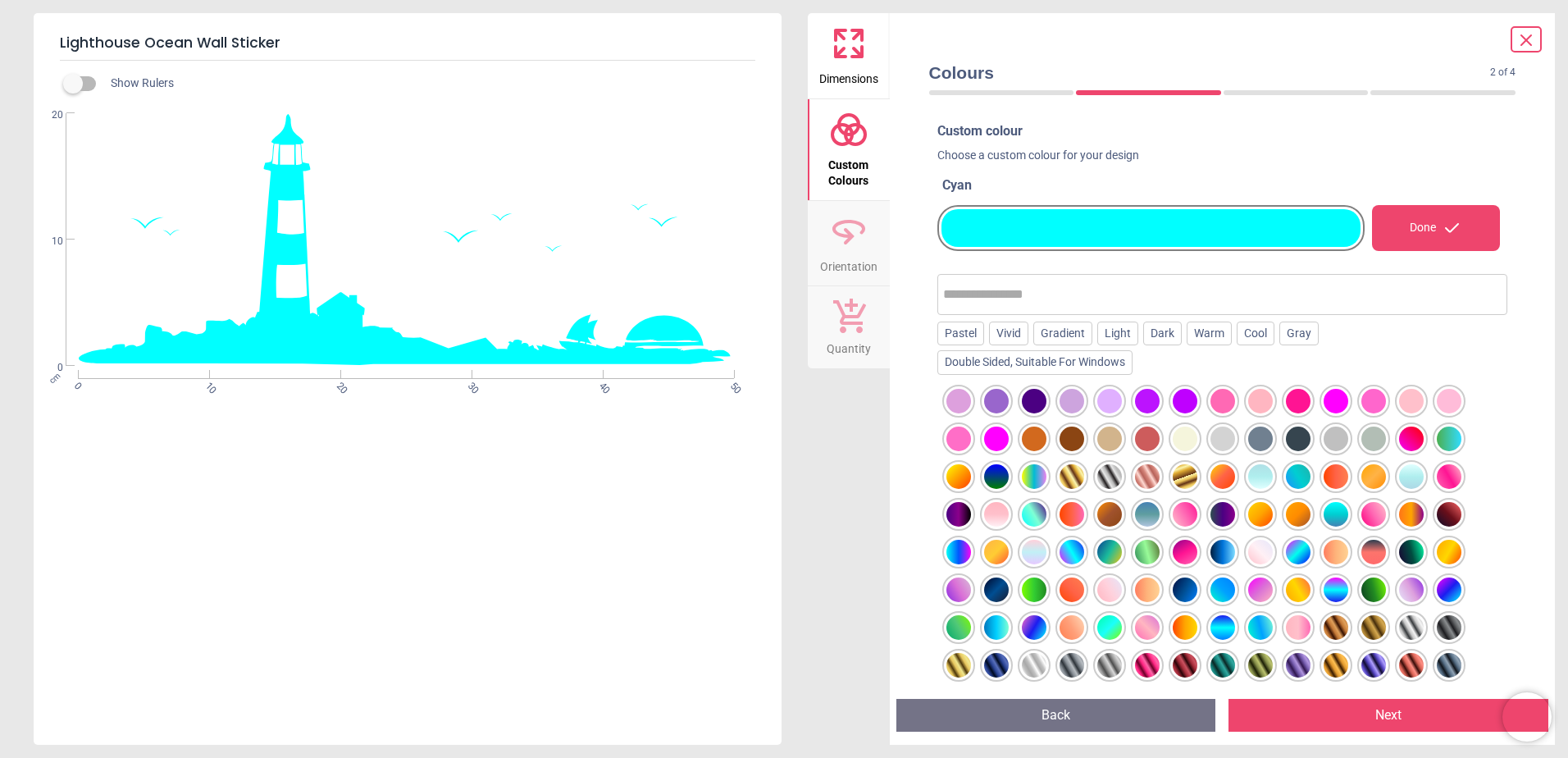
click at [1223, 631] on div at bounding box center [1223, 628] width 25 height 25
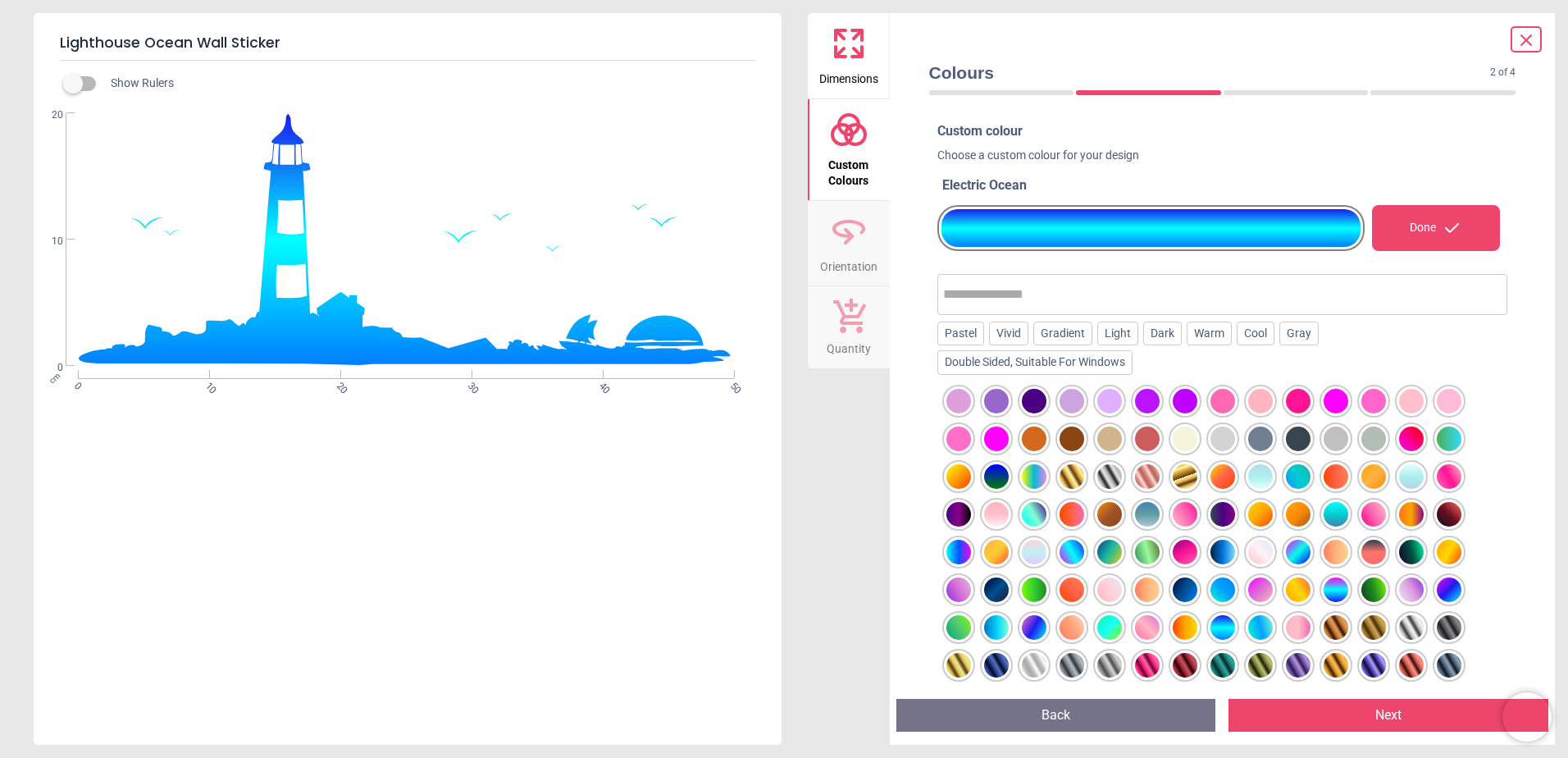
click at [1117, 623] on div at bounding box center [1110, 628] width 25 height 25
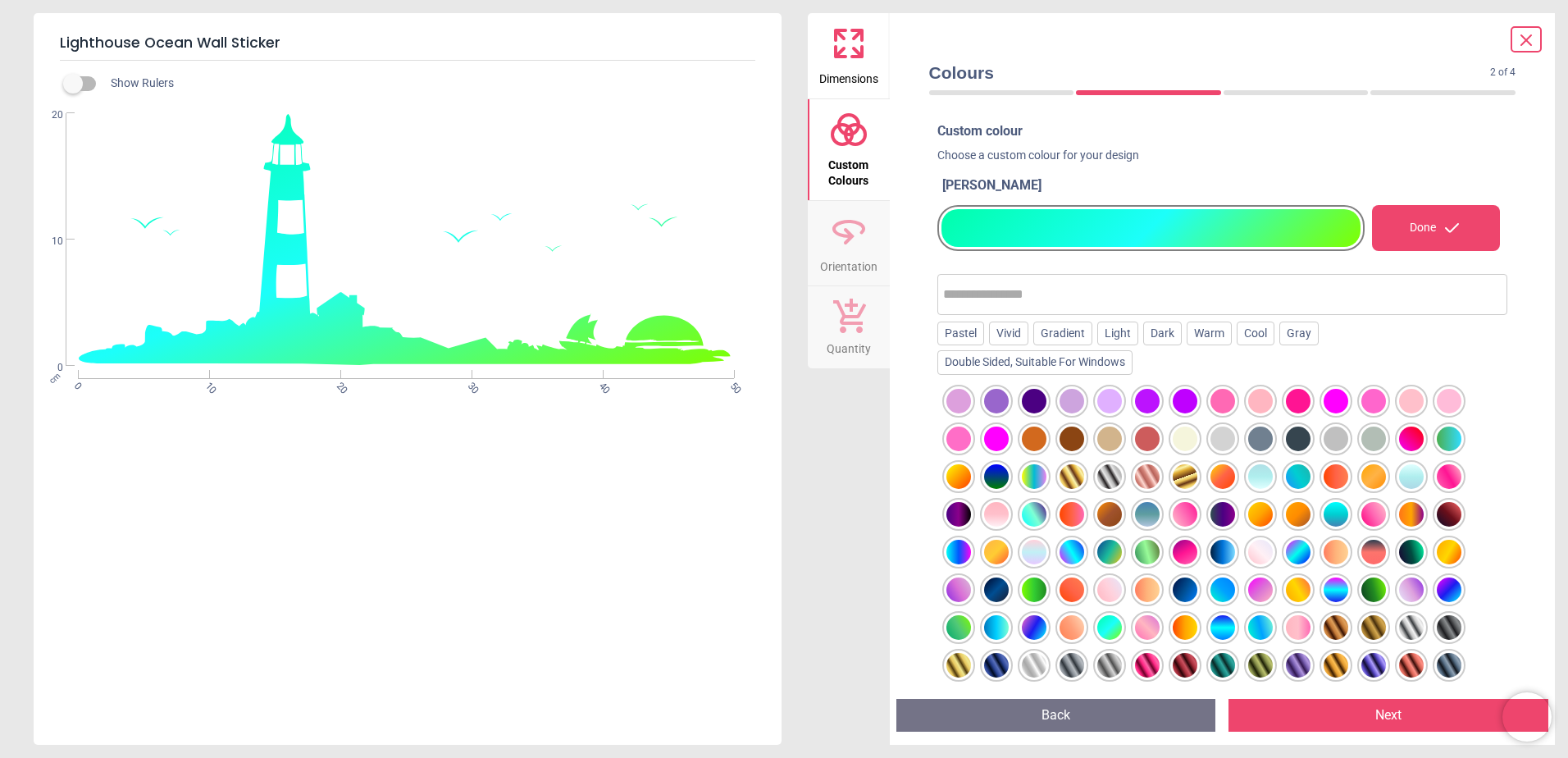
click at [942, 620] on div at bounding box center [1222, 555] width 571 height 340
click at [994, 629] on div at bounding box center [996, 628] width 25 height 25
